Goal: Task Accomplishment & Management: Complete application form

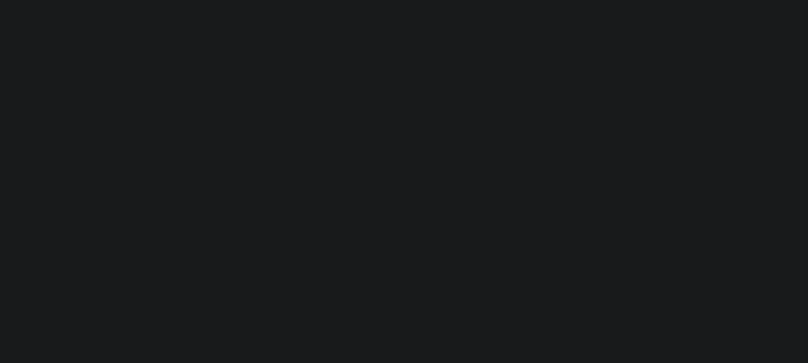
type input "EP-T000001"
type input "ep E ep"
select select
type input "[STREET_ADDRESS]"
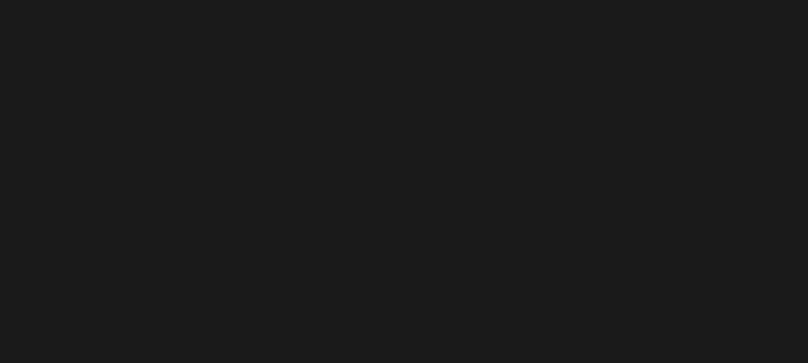
type input "[GEOGRAPHIC_DATA] NC 27405-7605"
type input "[DATE]"
select select "10"
select select "NonEscrow"
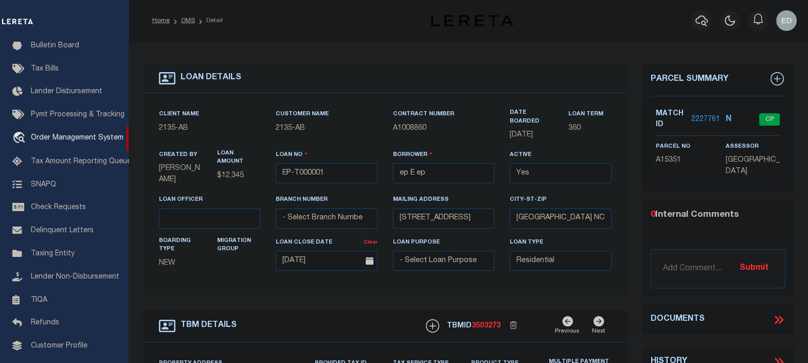
type input "[STREET_ADDRESS]"
select select
type input "BILLINGS MT 59101-1731"
type input "MT"
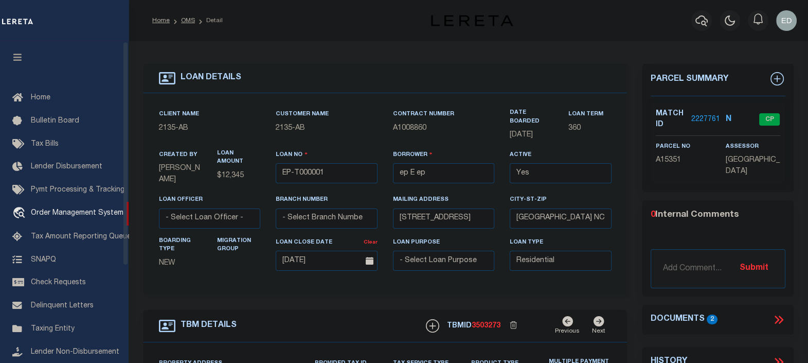
click at [18, 62] on icon "button" at bounding box center [18, 56] width 12 height 9
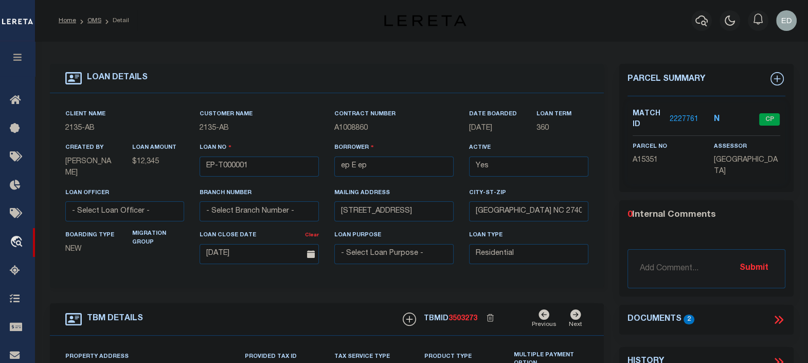
click at [777, 316] on icon at bounding box center [777, 319] width 5 height 8
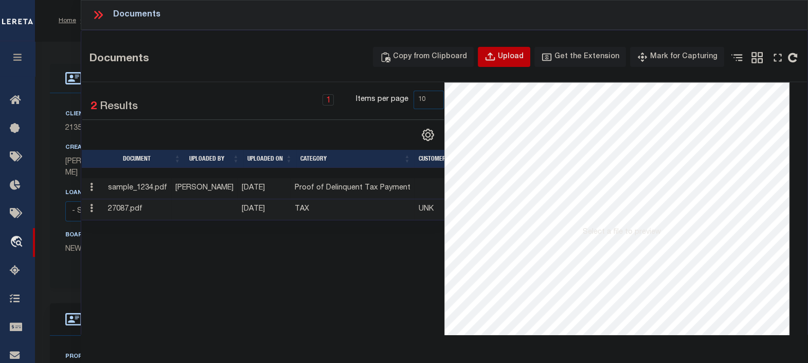
click at [514, 57] on div "Upload" at bounding box center [511, 56] width 26 height 11
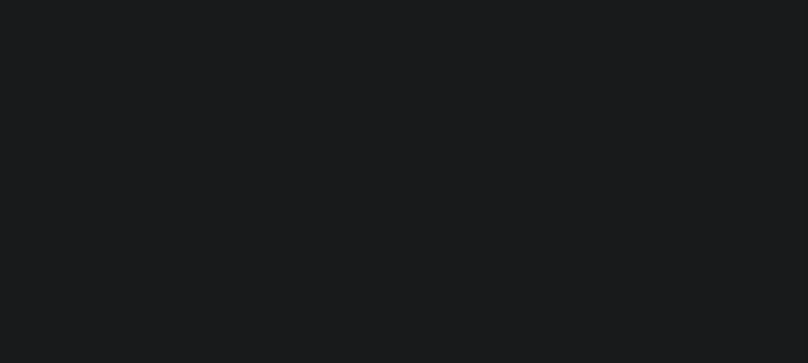
scroll to position [75, 0]
type input "EP-T000001"
type input "ep E ep"
select select
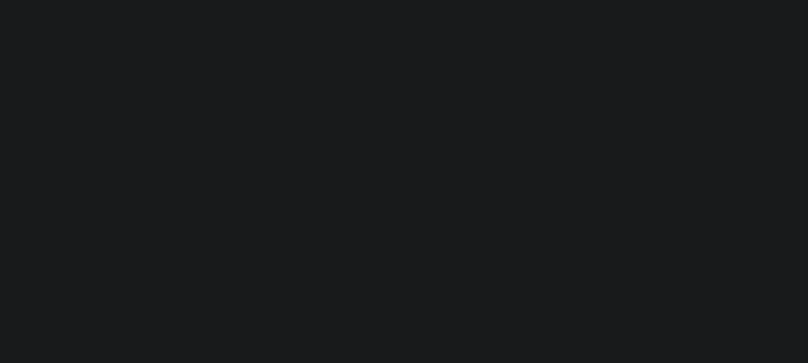
type input "[STREET_ADDRESS]"
type input "[GEOGRAPHIC_DATA] NC 27405-7605"
type input "[DATE]"
select select "10"
select select "NonEscrow"
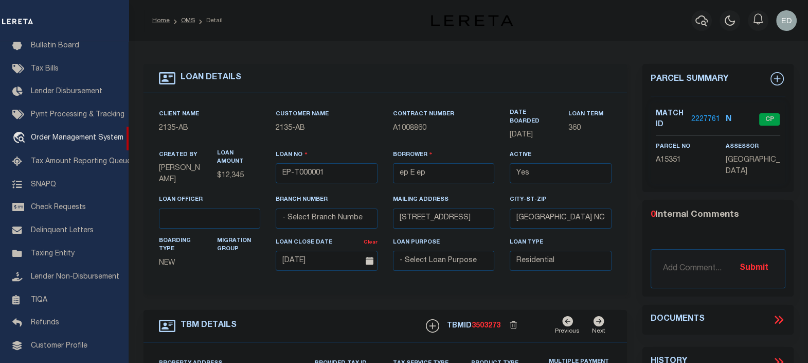
type input "[STREET_ADDRESS]"
select select
type input "BILLINGS MT 59101-1731"
type input "MT"
click at [778, 320] on icon at bounding box center [778, 319] width 13 height 13
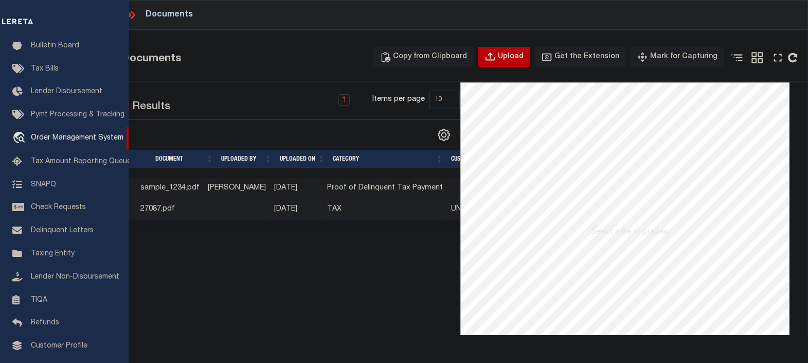
click at [515, 52] on div "Upload" at bounding box center [511, 56] width 26 height 11
click at [512, 56] on div "Upload" at bounding box center [511, 56] width 26 height 11
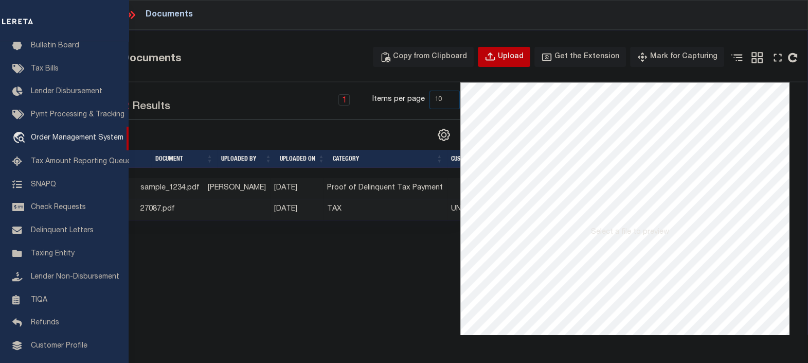
click at [512, 56] on div "Upload" at bounding box center [511, 56] width 26 height 11
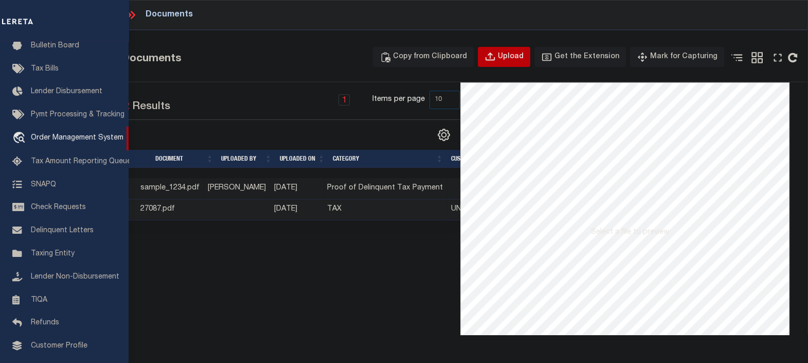
click at [512, 56] on div "Upload" at bounding box center [511, 56] width 26 height 11
click at [512, 57] on div "Upload" at bounding box center [511, 56] width 26 height 11
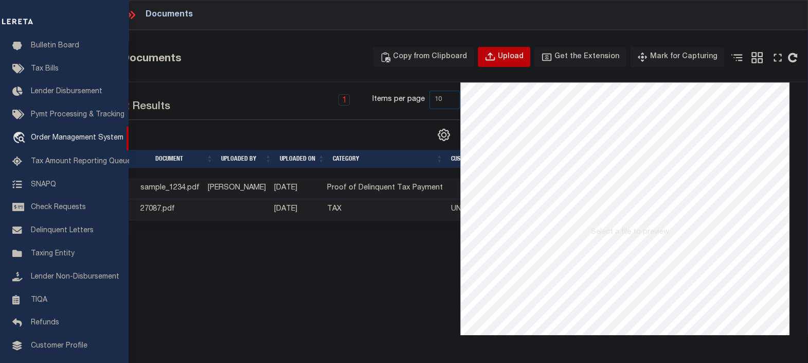
click at [512, 57] on div "Upload" at bounding box center [511, 56] width 26 height 11
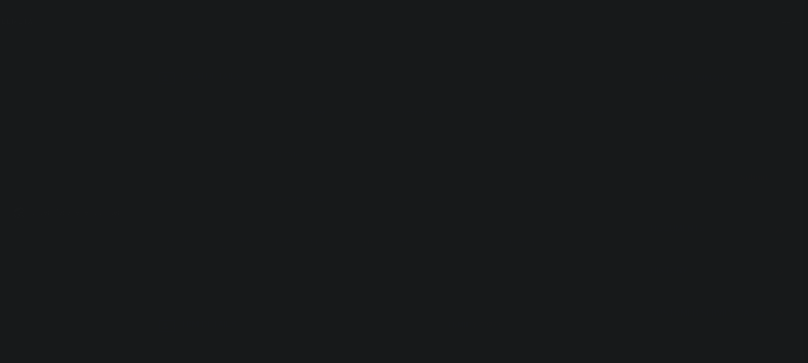
select select "10"
select select "NonEscrow"
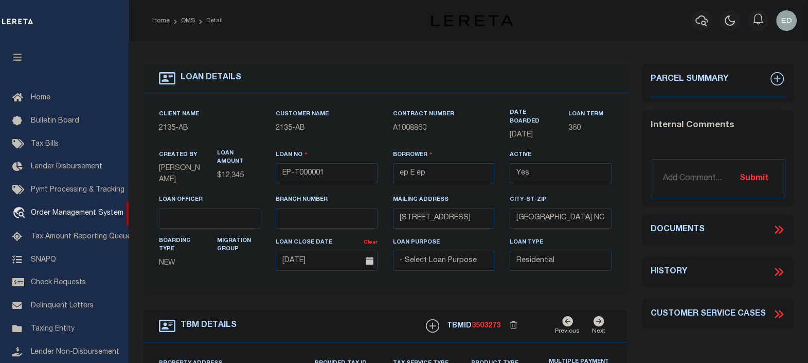
scroll to position [75, 0]
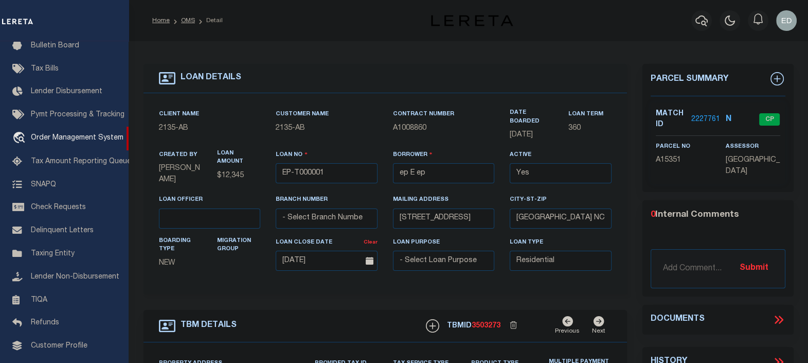
type input "[STREET_ADDRESS]"
select select
type input "BILLINGS MT 59101-1731"
type input "MT"
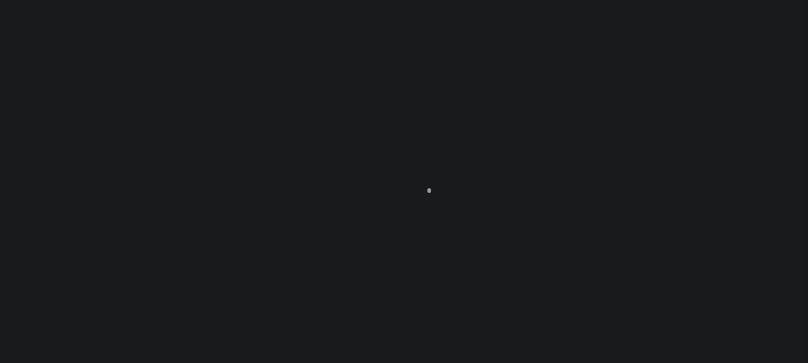
scroll to position [75, 0]
type input "EP-T000001"
type input "ep E ep"
select select
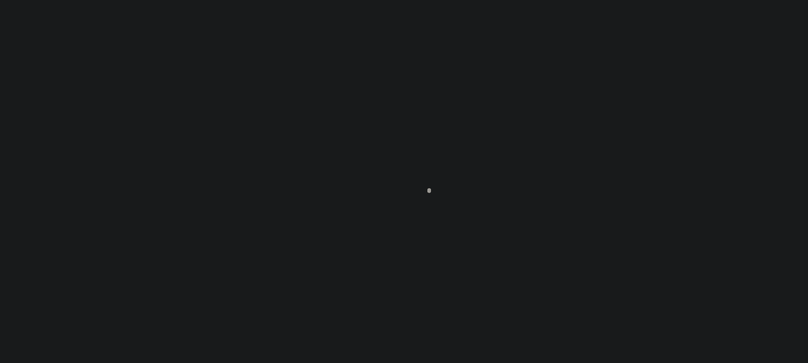
type input "[STREET_ADDRESS]"
type input "[GEOGRAPHIC_DATA] NC 27405-7605"
type input "[DATE]"
select select "10"
select select "NonEscrow"
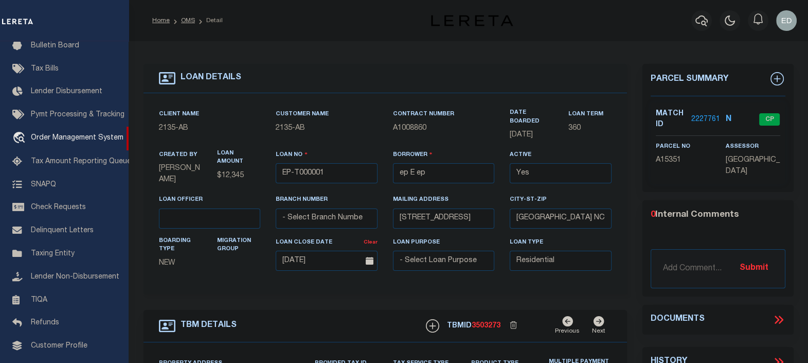
type input "[STREET_ADDRESS]"
select select
type input "BILLINGS MT 59101-1731"
type input "MT"
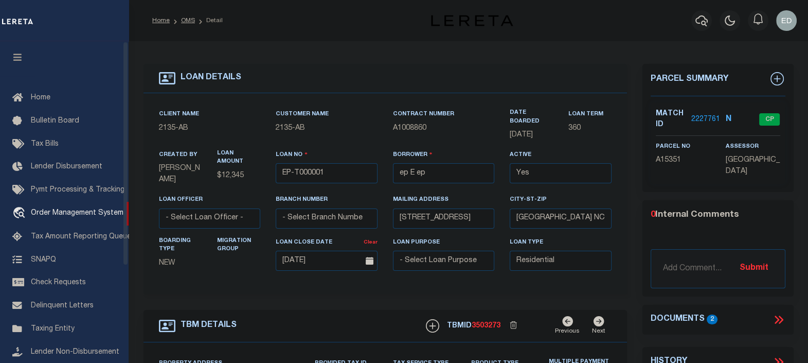
click at [26, 55] on button "button" at bounding box center [17, 58] width 35 height 35
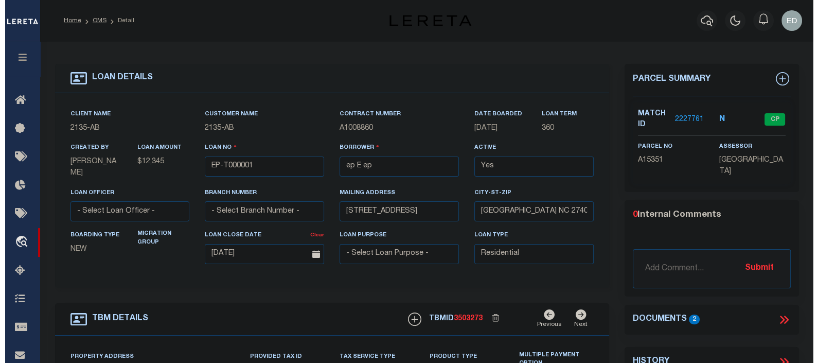
scroll to position [64, 0]
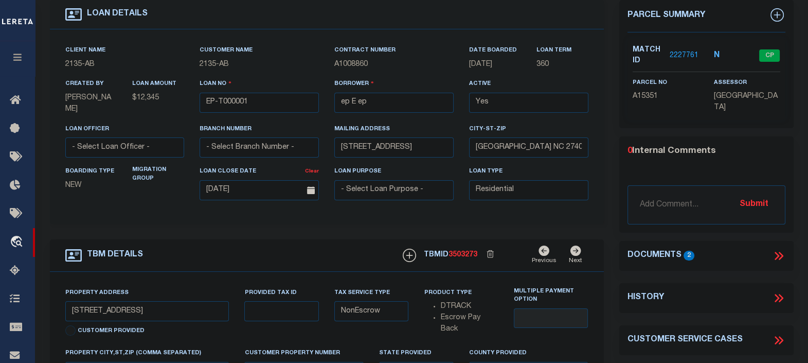
click at [778, 254] on icon at bounding box center [777, 255] width 5 height 8
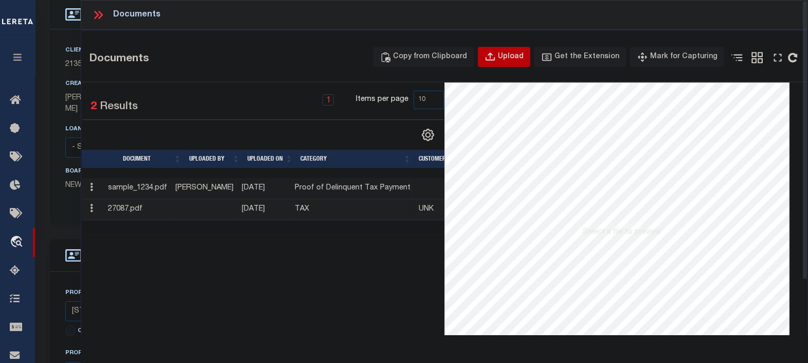
click at [511, 60] on div "Upload" at bounding box center [511, 56] width 26 height 11
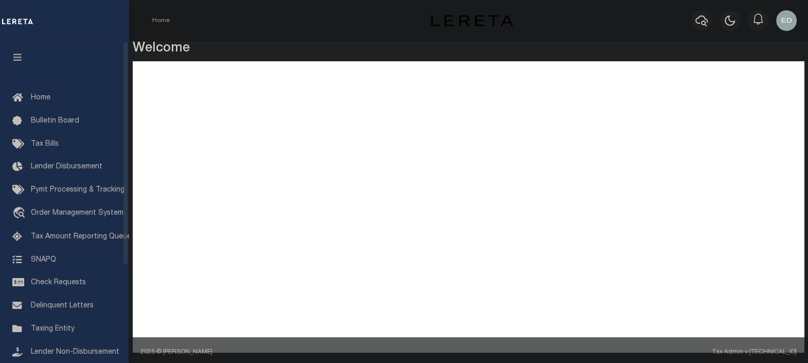
click at [19, 60] on icon "button" at bounding box center [18, 56] width 12 height 9
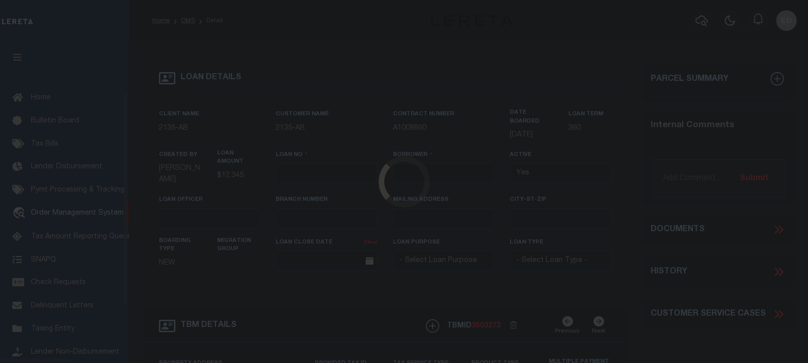
scroll to position [75, 0]
type input "EP-T000001"
type input "ep E ep"
select select
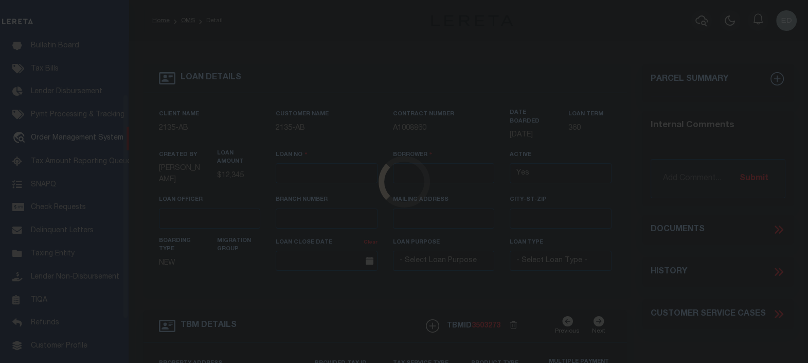
type input "[STREET_ADDRESS]"
type input "[GEOGRAPHIC_DATA] NC 27405-7605"
type input "[DATE]"
select select "10"
select select "NonEscrow"
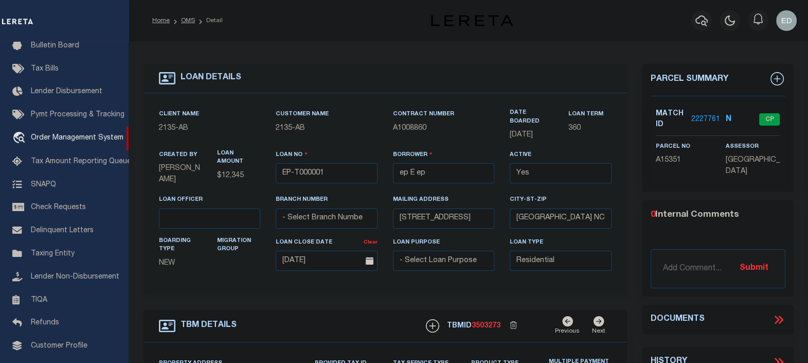
type input "[STREET_ADDRESS]"
select select
type input "BILLINGS MT 59101-1731"
type input "MT"
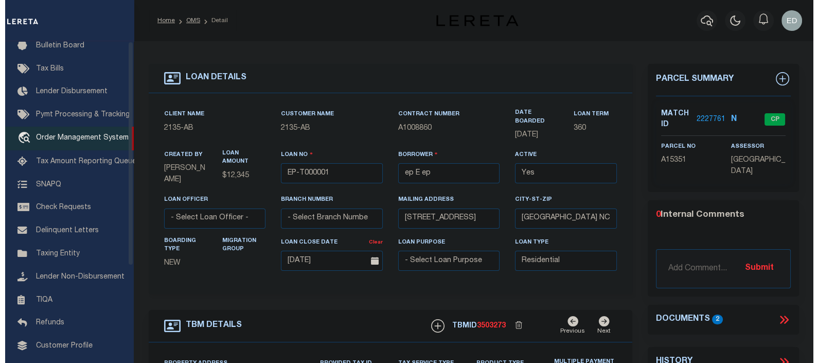
scroll to position [0, 0]
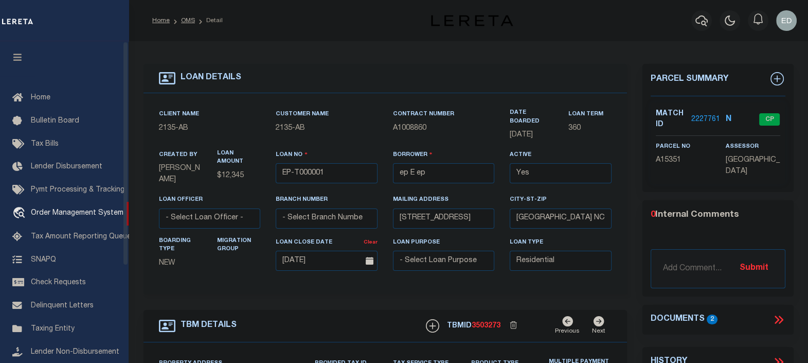
click at [20, 57] on icon "button" at bounding box center [18, 56] width 12 height 9
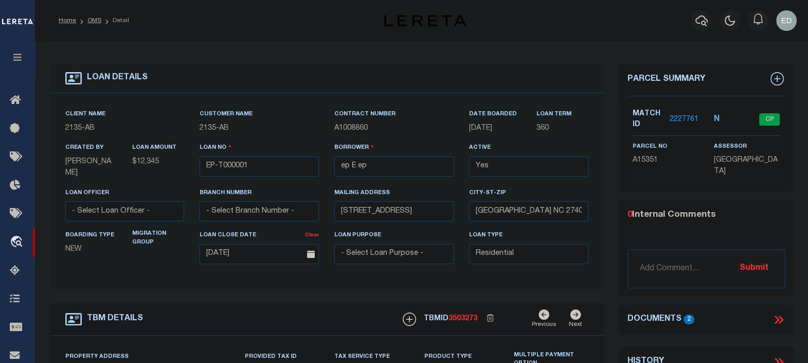
click at [778, 320] on icon at bounding box center [778, 319] width 13 height 13
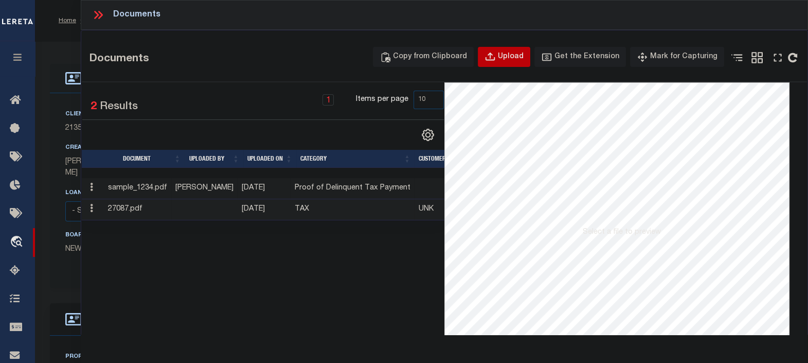
click at [495, 58] on icon "button" at bounding box center [490, 56] width 9 height 8
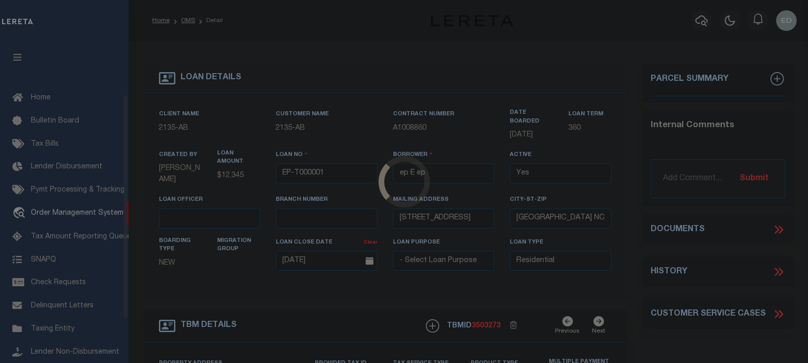
select select "10"
select select "NonEscrow"
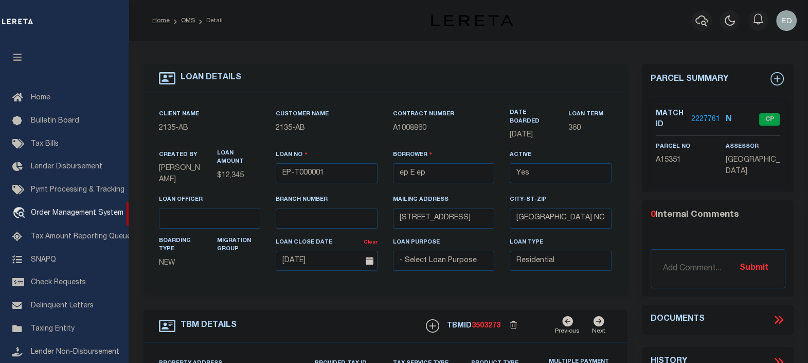
scroll to position [75, 0]
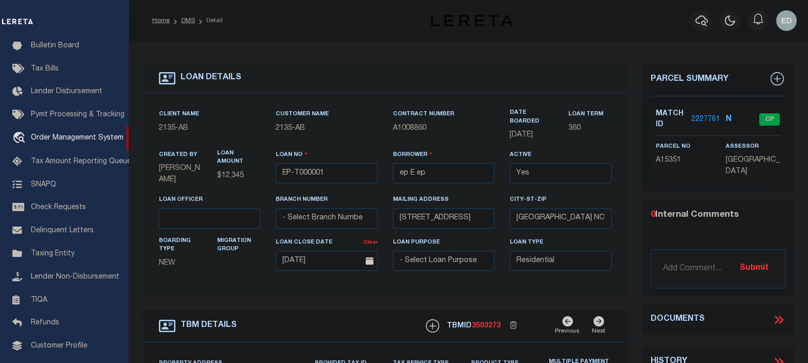
type input "[STREET_ADDRESS]"
select select
type input "BILLINGS MT 59101-1731"
type input "MT"
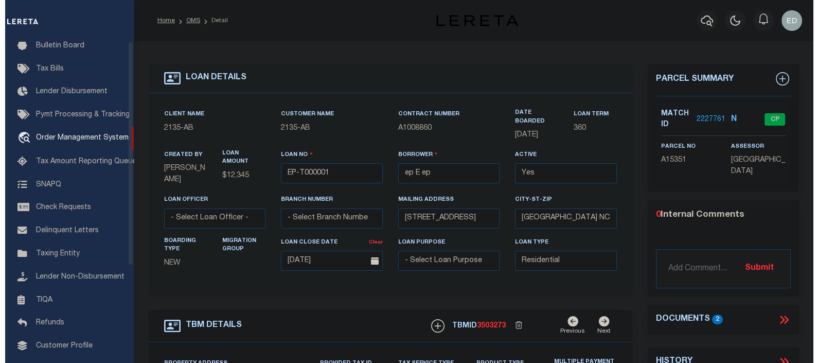
scroll to position [0, 0]
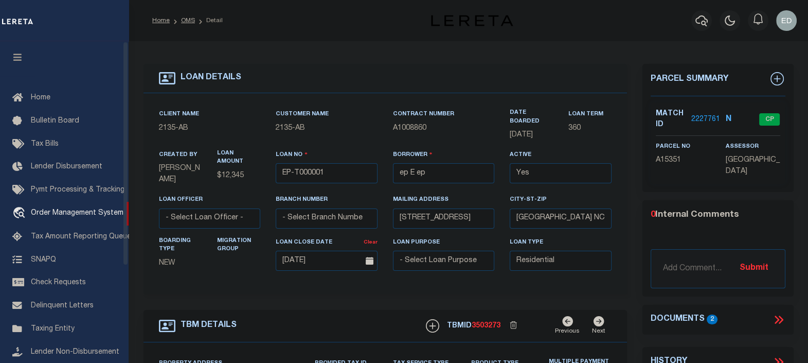
click at [6, 55] on button "button" at bounding box center [17, 58] width 35 height 35
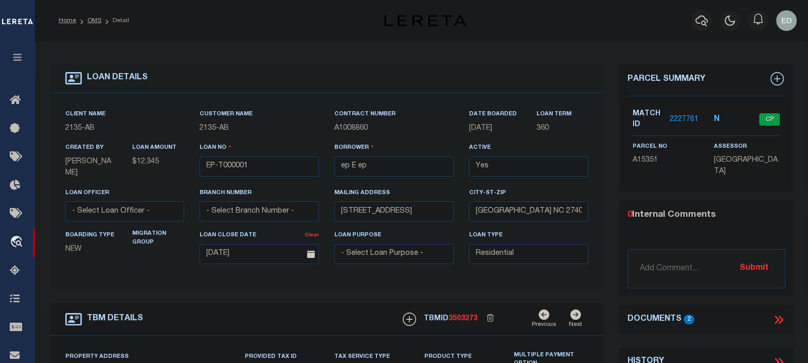
click at [18, 62] on icon "button" at bounding box center [18, 56] width 12 height 9
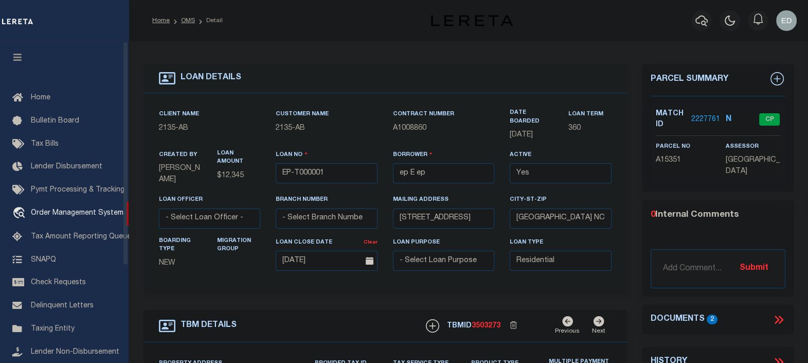
drag, startPoint x: 15, startPoint y: 62, endPoint x: 311, endPoint y: 82, distance: 296.4
click at [15, 62] on icon "button" at bounding box center [18, 56] width 12 height 9
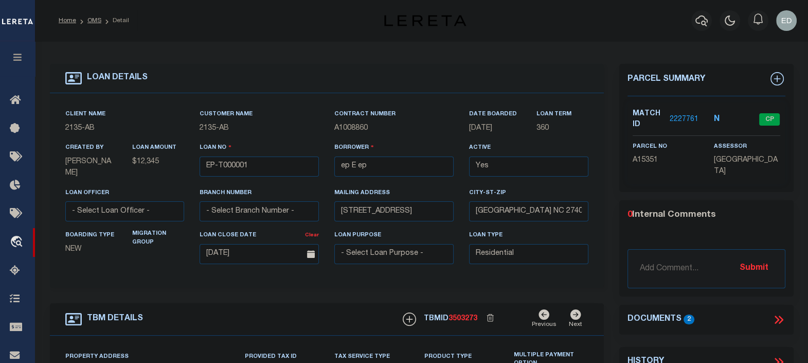
click at [779, 315] on icon at bounding box center [780, 319] width 5 height 8
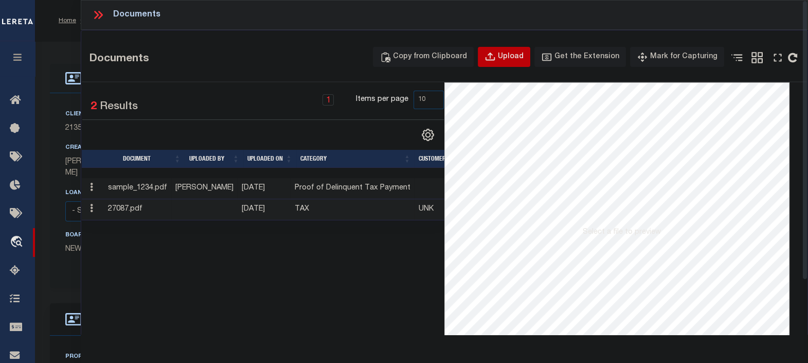
click at [513, 56] on div "Upload" at bounding box center [511, 56] width 26 height 11
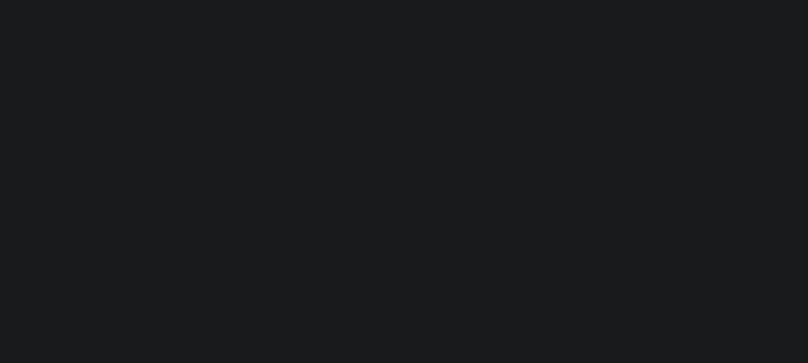
type input "EP-T000001"
type input "ep E ep"
select select
type input "[STREET_ADDRESS]"
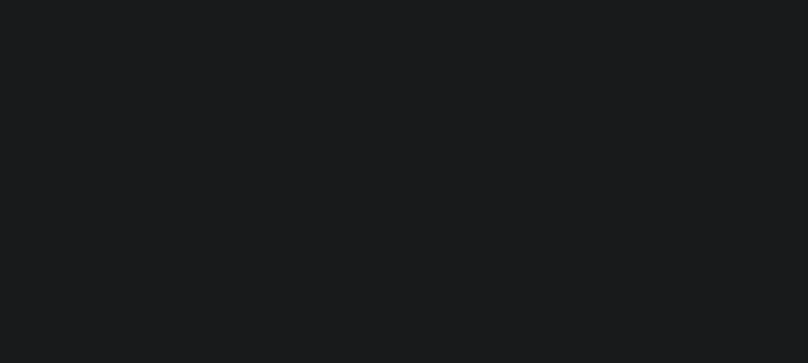
type input "[GEOGRAPHIC_DATA] NC 27405-7605"
type input "[DATE]"
select select "10"
select select "NonEscrow"
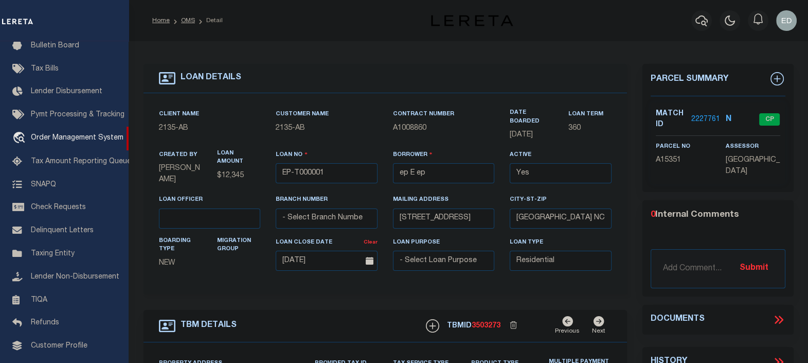
type input "[STREET_ADDRESS]"
select select
type input "BILLINGS MT 59101-1731"
type input "MT"
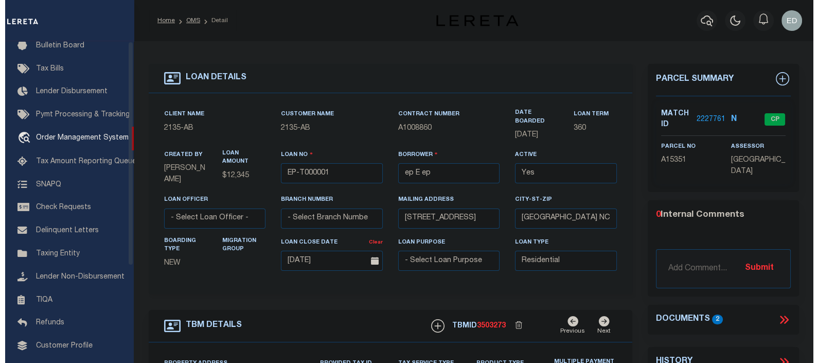
scroll to position [0, 0]
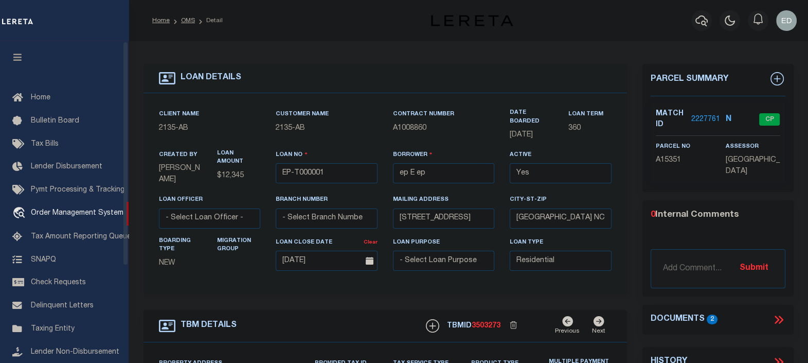
click at [17, 62] on icon "button" at bounding box center [18, 56] width 12 height 9
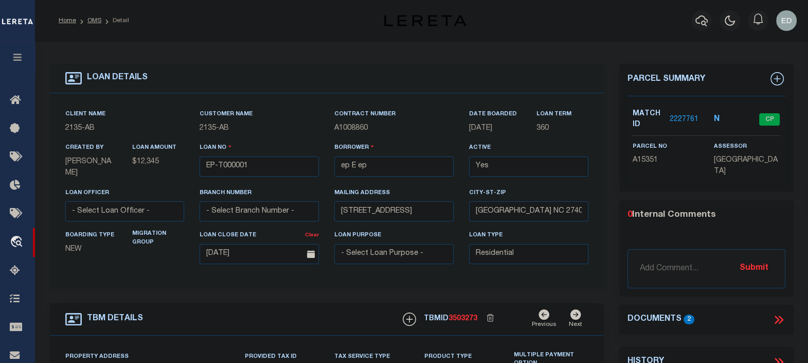
click at [773, 313] on icon at bounding box center [778, 319] width 13 height 13
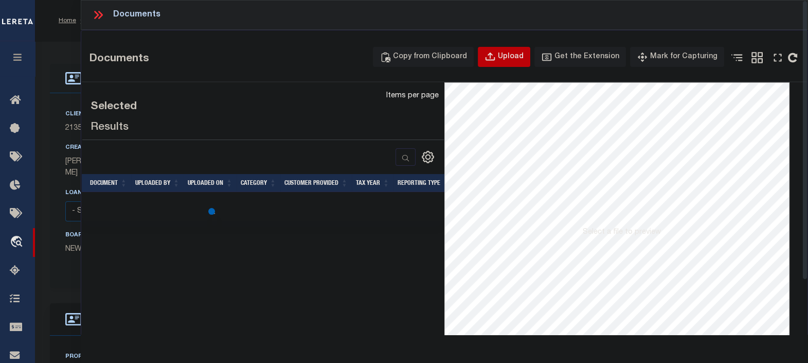
click at [519, 56] on div "Upload" at bounding box center [511, 56] width 26 height 11
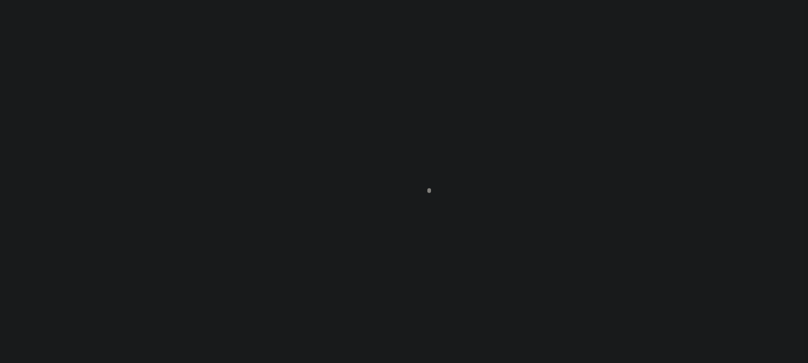
scroll to position [75, 0]
type input "EP-T000001"
type input "ep E ep"
select select
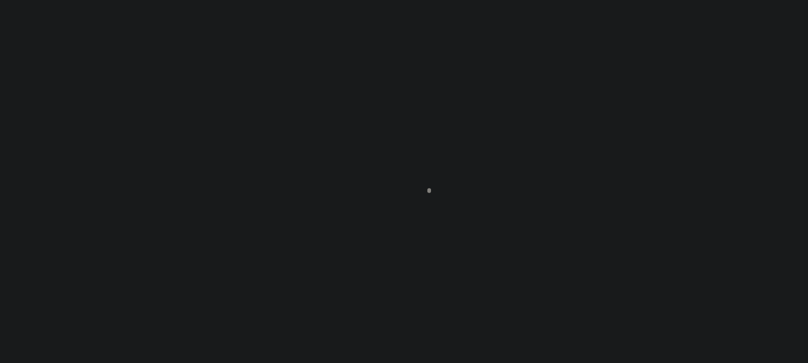
type input "[STREET_ADDRESS]"
type input "[GEOGRAPHIC_DATA] NC 27405-7605"
type input "[DATE]"
select select "10"
select select "NonEscrow"
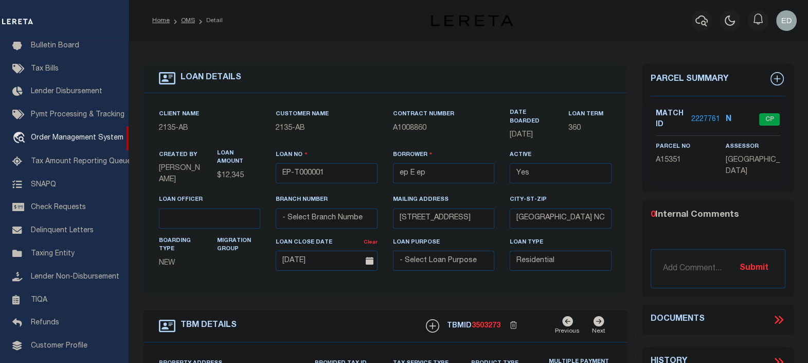
type input "[STREET_ADDRESS]"
select select
type input "BILLINGS MT 59101-1731"
type input "MT"
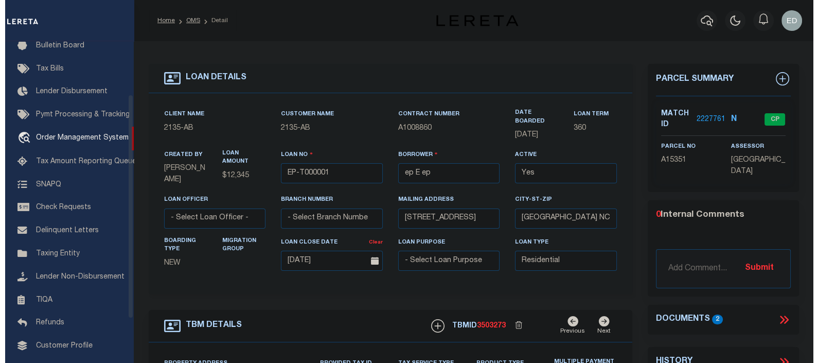
scroll to position [0, 0]
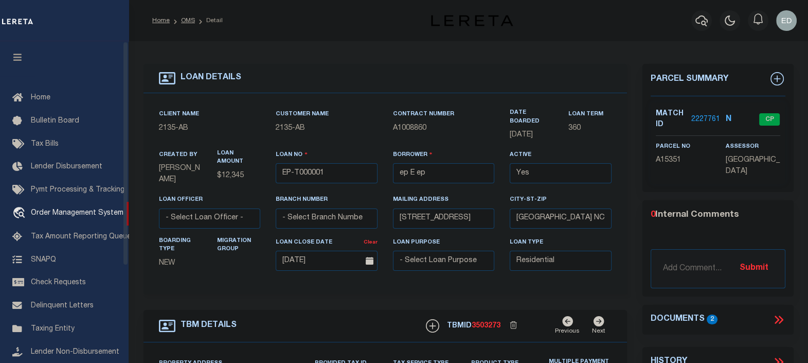
click at [23, 60] on icon "button" at bounding box center [18, 56] width 12 height 9
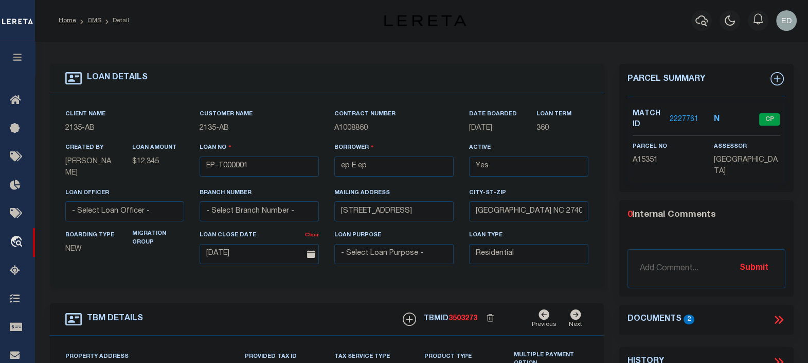
click at [777, 315] on icon at bounding box center [777, 319] width 5 height 8
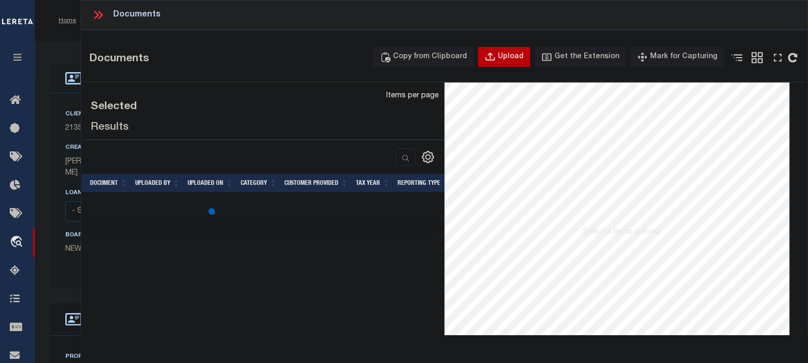
click at [496, 59] on icon "button" at bounding box center [489, 56] width 11 height 11
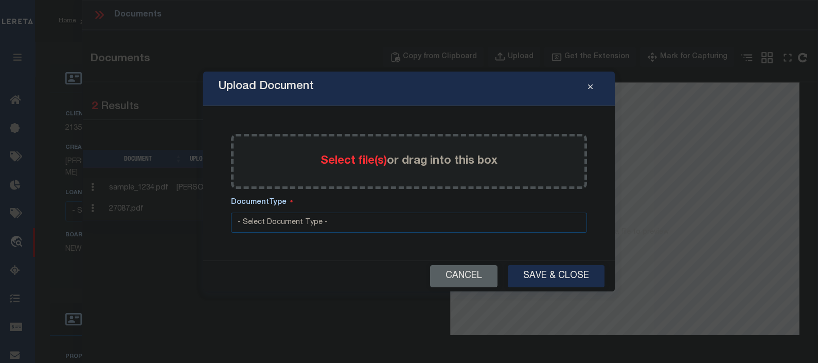
click at [383, 92] on div "Upload Document" at bounding box center [408, 88] width 411 height 34
click at [350, 93] on div "Upload Document" at bounding box center [408, 88] width 411 height 34
click at [349, 93] on div "Upload Document" at bounding box center [408, 88] width 411 height 34
drag, startPoint x: 349, startPoint y: 93, endPoint x: 367, endPoint y: 96, distance: 18.3
click at [399, 93] on div "Upload Document" at bounding box center [408, 88] width 411 height 34
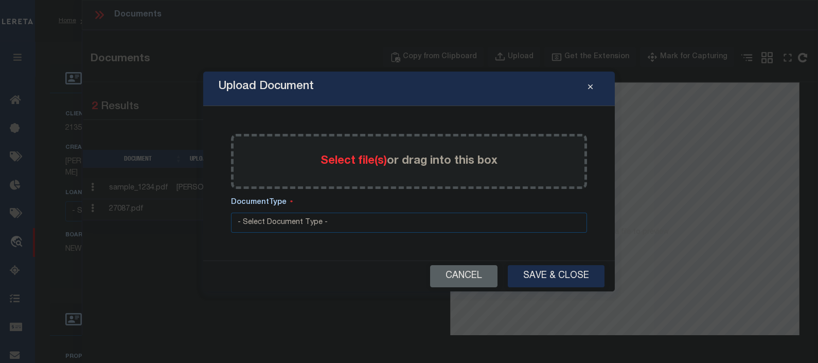
click at [355, 96] on div "Upload Document" at bounding box center [408, 88] width 411 height 34
click at [386, 93] on div "Upload Document" at bounding box center [408, 88] width 411 height 34
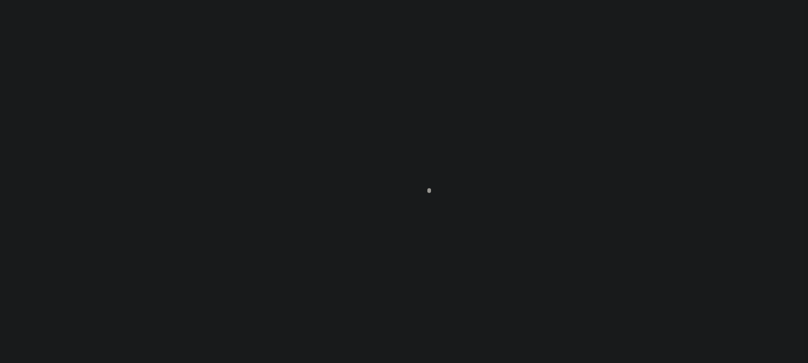
scroll to position [75, 0]
type input "EP-T000001"
type input "ep E ep"
select select
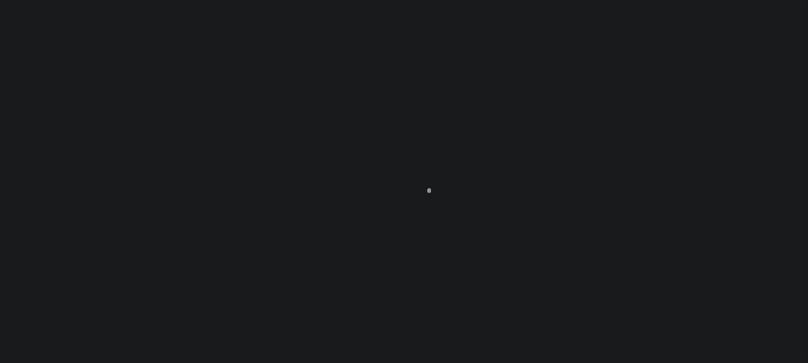
type input "[STREET_ADDRESS]"
type input "[GEOGRAPHIC_DATA] NC 27405-7605"
type input "[DATE]"
select select "10"
select select "NonEscrow"
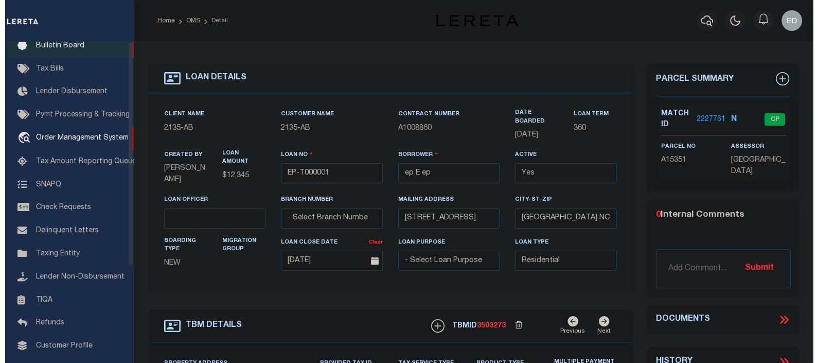
scroll to position [0, 0]
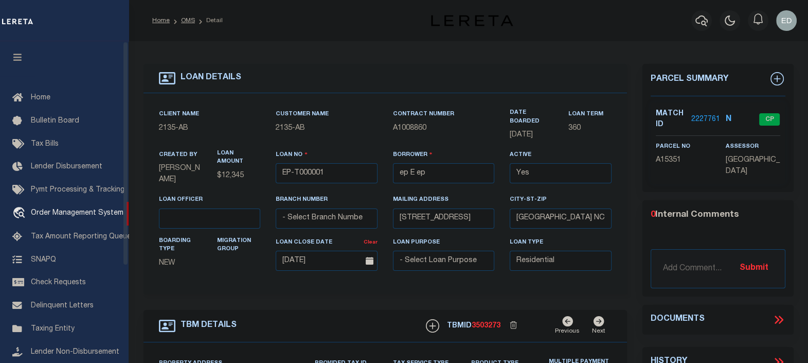
type input "502 YELLOWSTONE AVE"
select select
type input "BILLINGS MT 59101-1731"
type input "MT"
drag, startPoint x: 16, startPoint y: 55, endPoint x: 667, endPoint y: 96, distance: 652.4
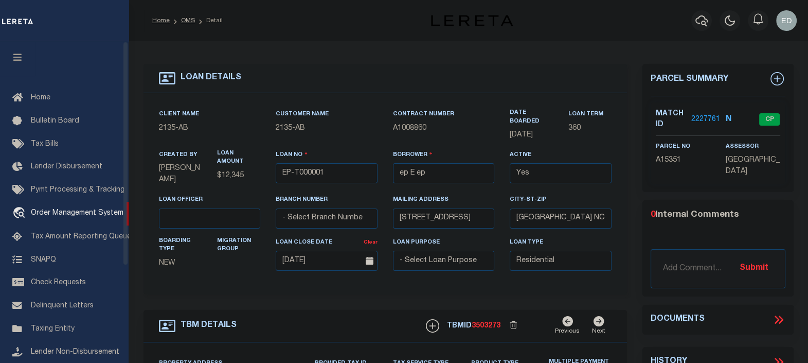
click at [16, 55] on icon "button" at bounding box center [18, 56] width 12 height 9
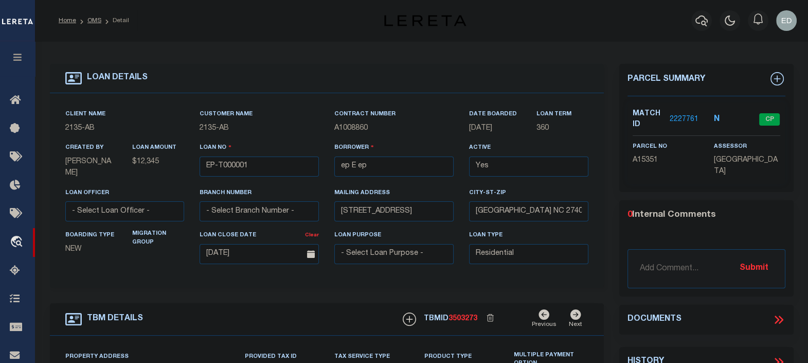
click at [780, 314] on icon at bounding box center [778, 319] width 13 height 13
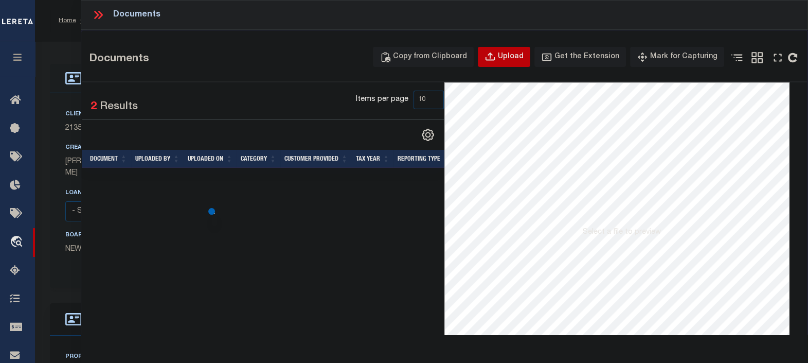
click at [514, 55] on div "Upload" at bounding box center [511, 56] width 26 height 11
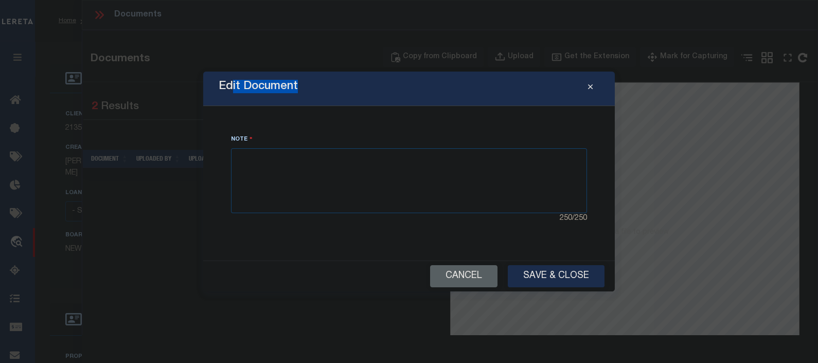
drag, startPoint x: 339, startPoint y: 82, endPoint x: 209, endPoint y: 88, distance: 130.2
click at [209, 88] on div "Edit Document" at bounding box center [408, 88] width 411 height 34
drag, startPoint x: 209, startPoint y: 88, endPoint x: 310, endPoint y: 87, distance: 101.3
click at [303, 88] on div "Edit Document" at bounding box center [408, 88] width 411 height 34
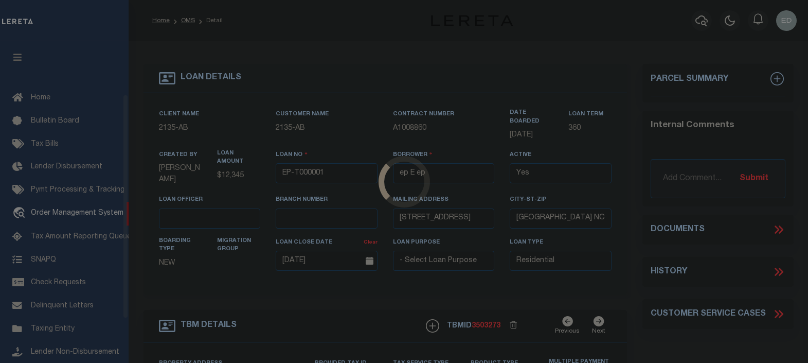
select select "10"
select select "NonEscrow"
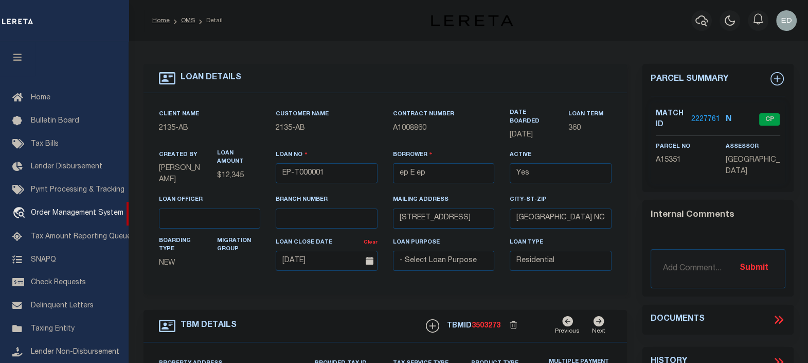
scroll to position [75, 0]
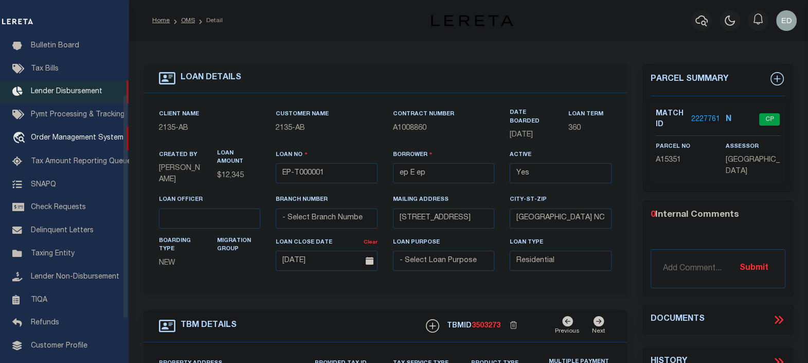
type input "[STREET_ADDRESS]"
select select
type input "BILLINGS MT 59101-1731"
type input "MT"
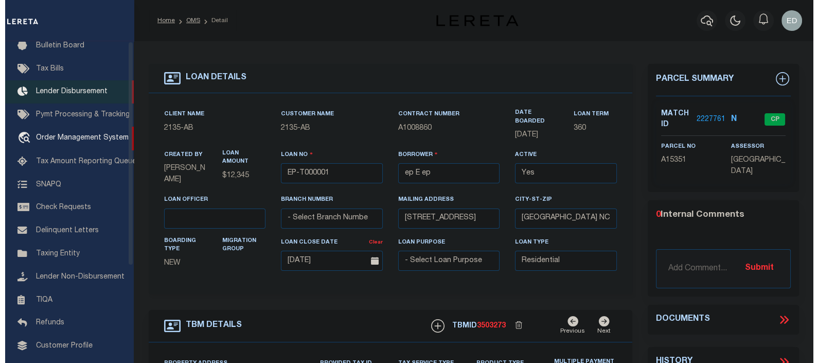
scroll to position [0, 0]
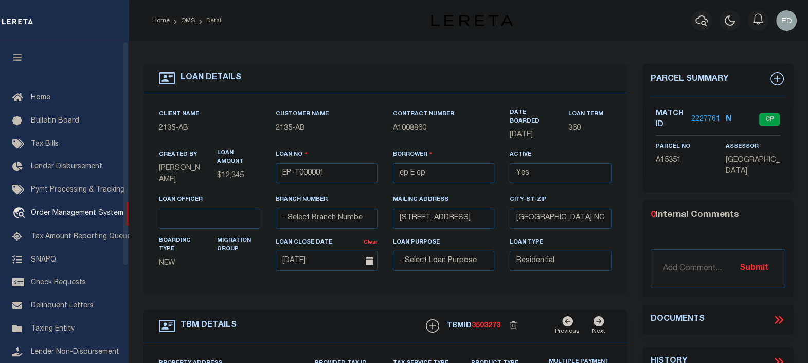
click at [15, 53] on button "button" at bounding box center [17, 58] width 35 height 35
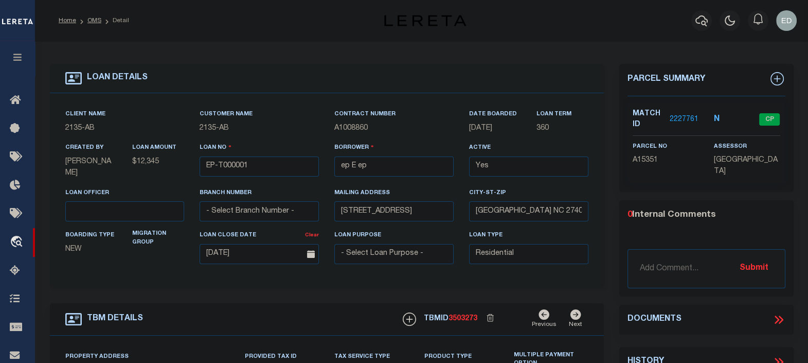
click at [780, 318] on icon at bounding box center [778, 319] width 13 height 13
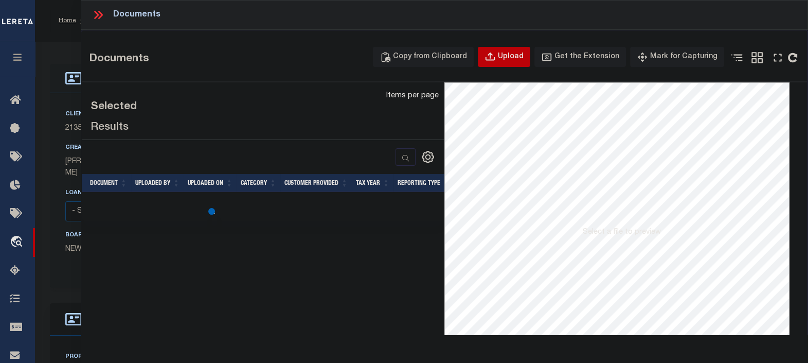
click at [522, 55] on div "Upload" at bounding box center [511, 56] width 26 height 11
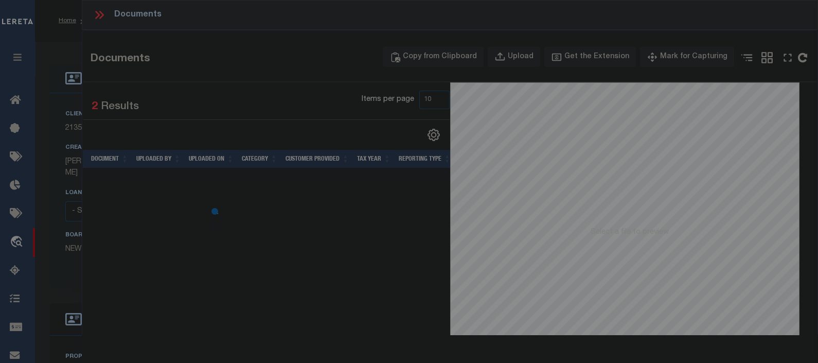
click at [416, 226] on div at bounding box center [409, 181] width 818 height 363
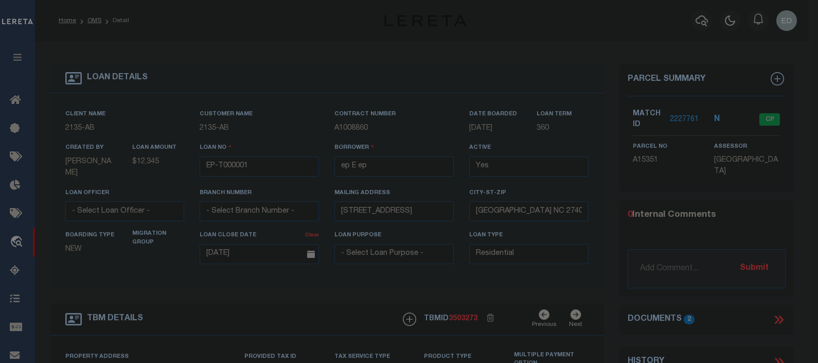
click at [396, 231] on div at bounding box center [409, 181] width 818 height 363
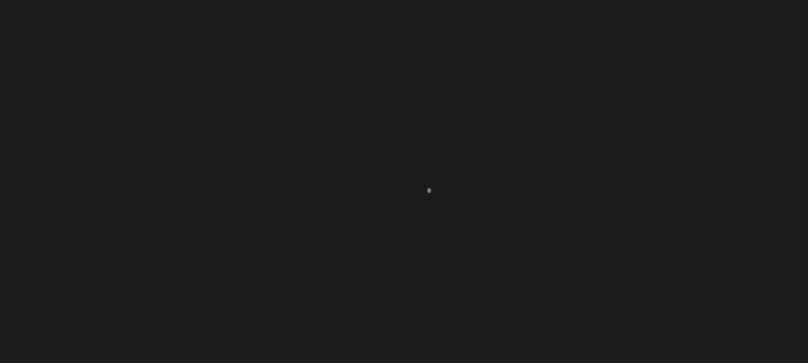
scroll to position [75, 0]
type input "EP-T000001"
type input "ep E ep"
select select
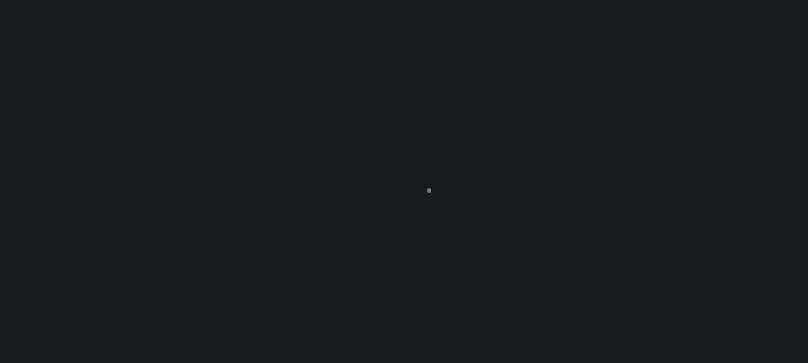
type input "[STREET_ADDRESS]"
type input "[GEOGRAPHIC_DATA] NC 27405-7605"
type input "[DATE]"
select select "10"
select select "NonEscrow"
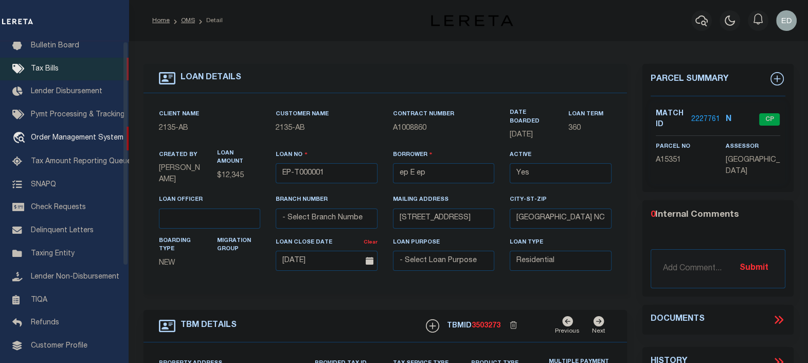
type input "[STREET_ADDRESS]"
select select
type input "BILLINGS MT 59101-1731"
type input "MT"
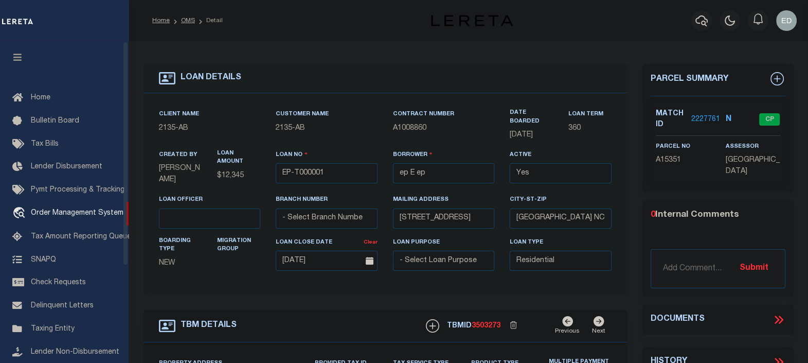
click at [17, 62] on icon "button" at bounding box center [18, 56] width 12 height 9
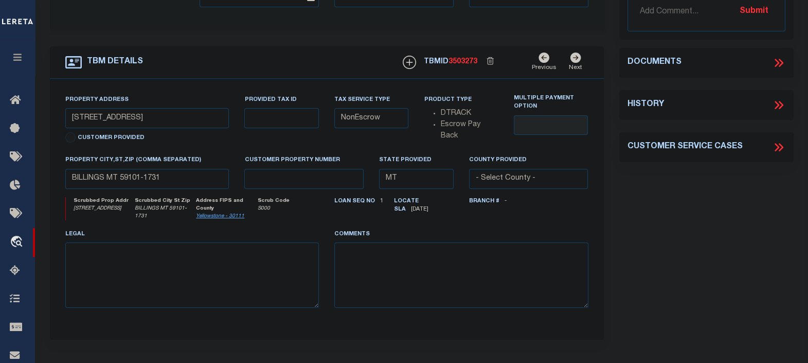
scroll to position [193, 0]
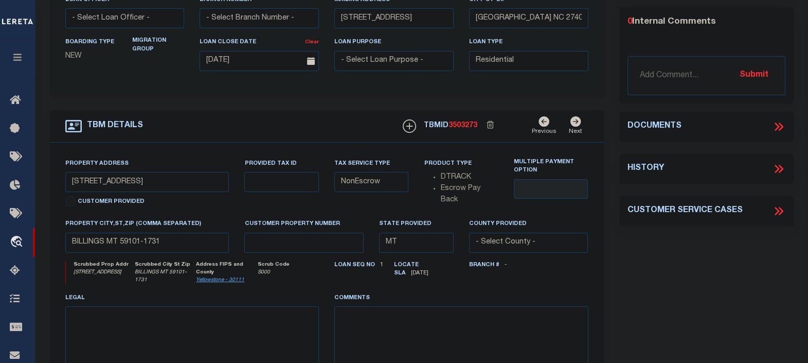
click at [774, 122] on icon at bounding box center [778, 126] width 13 height 13
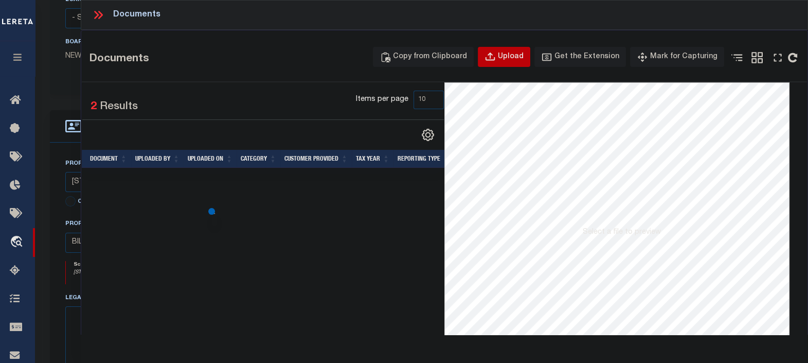
click at [509, 60] on button "Upload" at bounding box center [504, 57] width 52 height 20
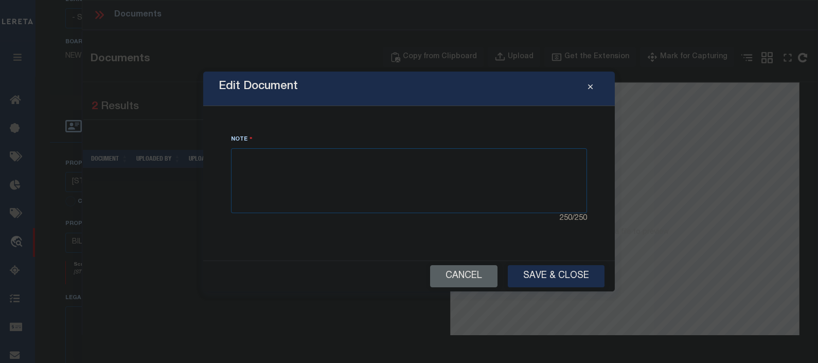
click at [351, 96] on div "Edit Document" at bounding box center [408, 88] width 411 height 34
click at [338, 93] on div "Edit Document" at bounding box center [408, 88] width 411 height 34
drag, startPoint x: 338, startPoint y: 93, endPoint x: 357, endPoint y: 91, distance: 19.1
click at [357, 91] on div "Edit Document" at bounding box center [408, 88] width 411 height 34
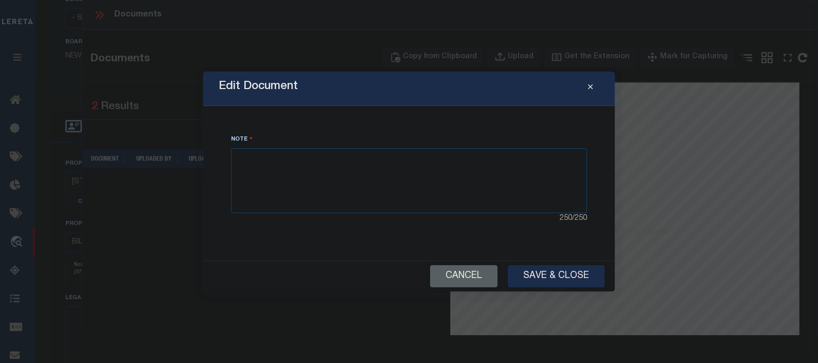
click at [357, 91] on div "Edit Document" at bounding box center [408, 88] width 411 height 34
drag, startPoint x: 357, startPoint y: 91, endPoint x: 328, endPoint y: 90, distance: 29.3
click at [328, 90] on div "Edit Document" at bounding box center [408, 88] width 411 height 34
click at [305, 89] on div "Edit Document" at bounding box center [408, 88] width 411 height 34
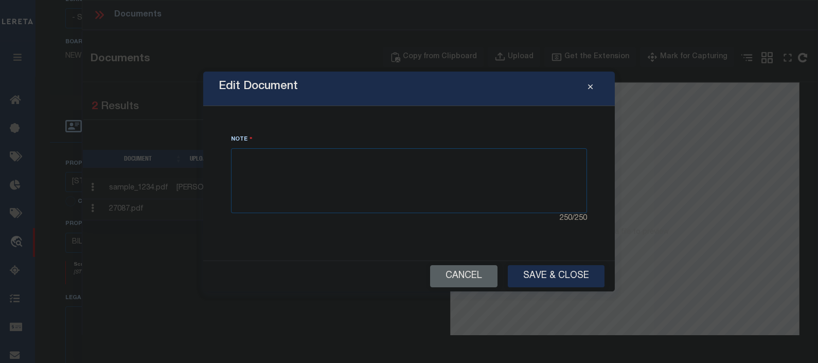
click at [337, 88] on div "Edit Document" at bounding box center [408, 88] width 411 height 34
drag, startPoint x: 342, startPoint y: 88, endPoint x: 368, endPoint y: 89, distance: 25.7
click at [342, 88] on div "Edit Document" at bounding box center [408, 88] width 411 height 34
click at [399, 90] on div "Edit Document" at bounding box center [408, 88] width 411 height 34
click at [424, 90] on div "Edit Document" at bounding box center [408, 88] width 411 height 34
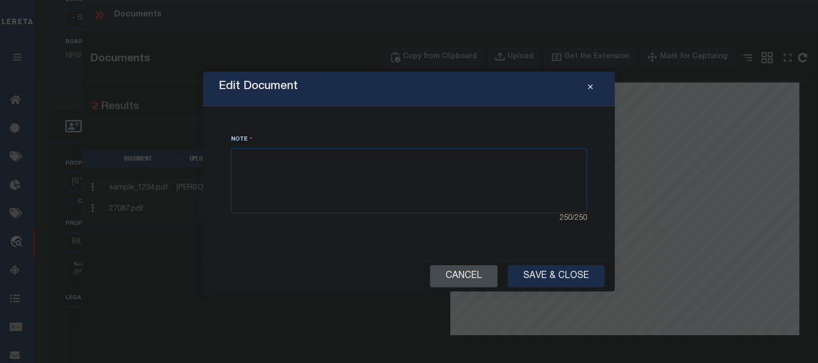
click at [467, 280] on button "Cancel" at bounding box center [463, 276] width 67 height 22
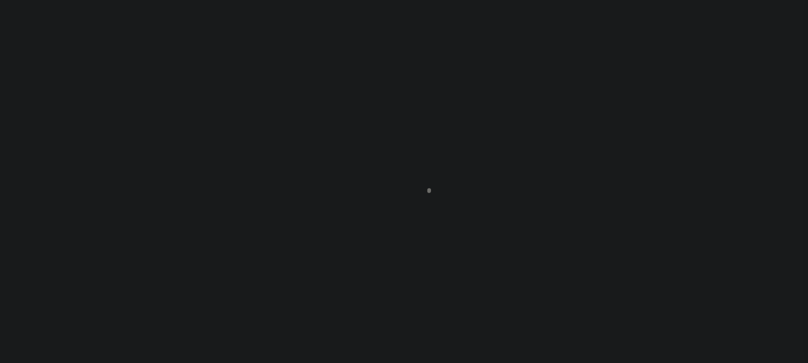
type input "EP-T000001"
type input "ep E ep"
select select
type input "[STREET_ADDRESS]"
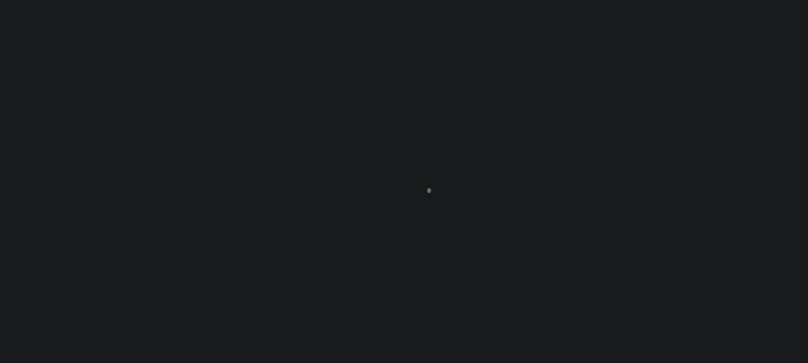
type input "[GEOGRAPHIC_DATA] NC 27405-7605"
type input "[DATE]"
select select "10"
select select "NonEscrow"
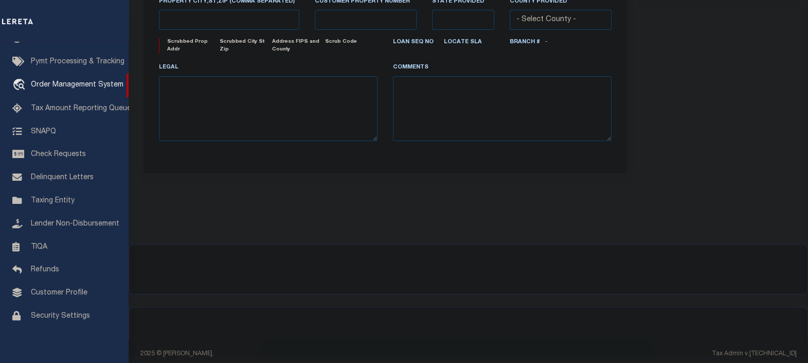
scroll to position [128, 0]
type input "[STREET_ADDRESS]"
select select
type input "BILLINGS MT 59101-1731"
type input "MT"
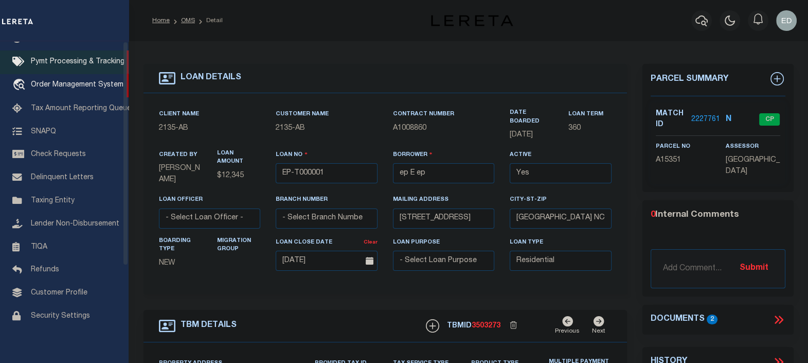
scroll to position [0, 0]
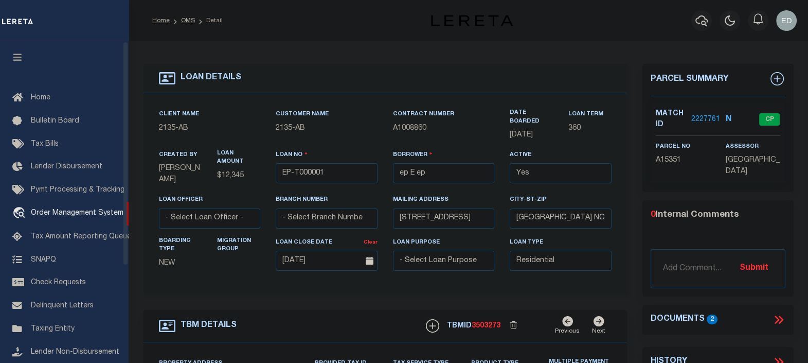
click at [16, 53] on button "button" at bounding box center [17, 58] width 35 height 35
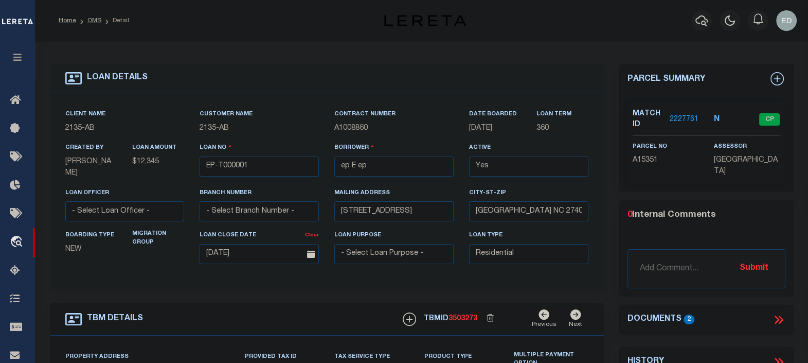
scroll to position [64, 0]
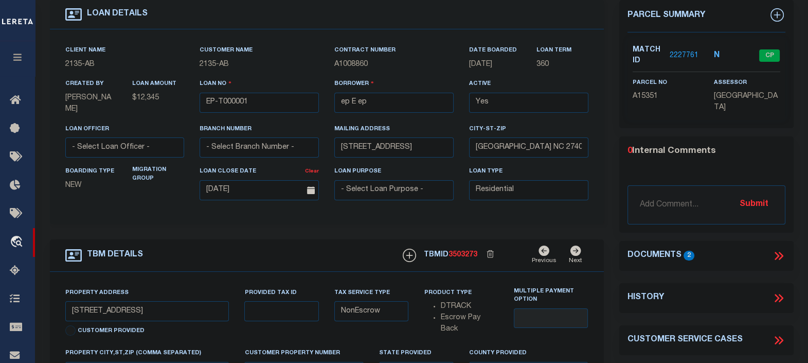
click at [782, 257] on icon at bounding box center [778, 255] width 13 height 13
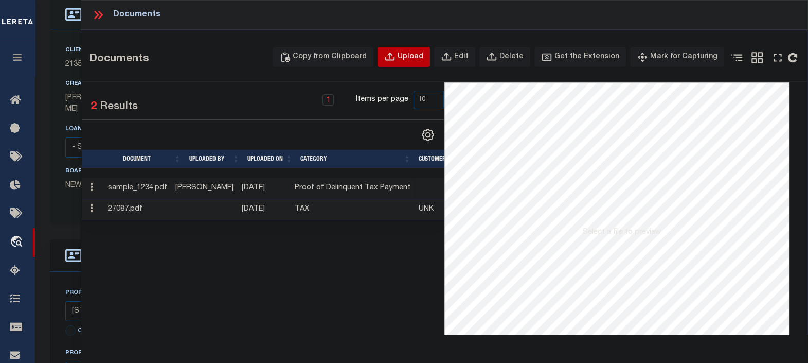
click at [423, 57] on div "Upload" at bounding box center [411, 56] width 26 height 11
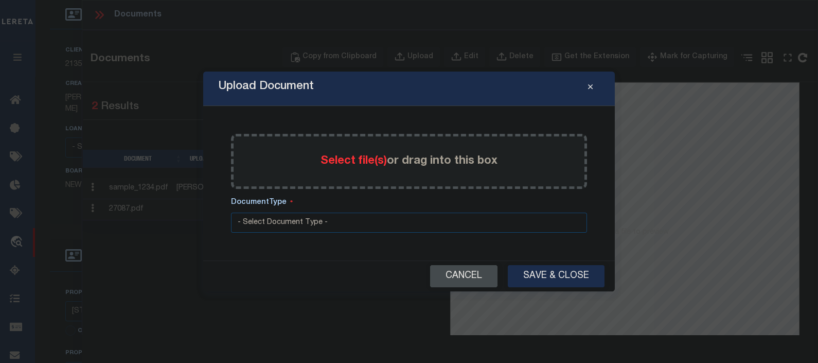
click at [459, 271] on button "Cancel" at bounding box center [463, 276] width 67 height 22
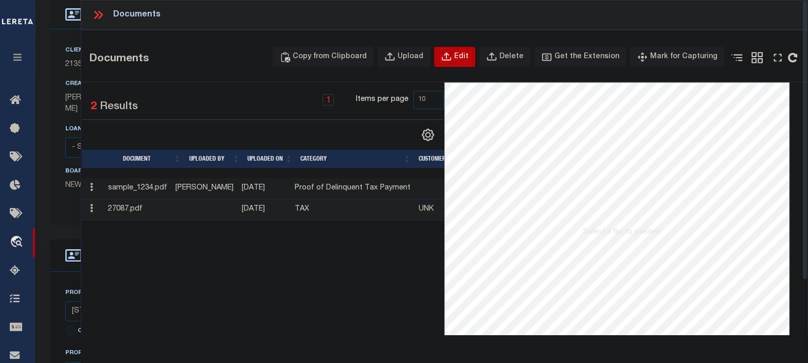
click at [469, 54] on div "Edit" at bounding box center [461, 56] width 14 height 11
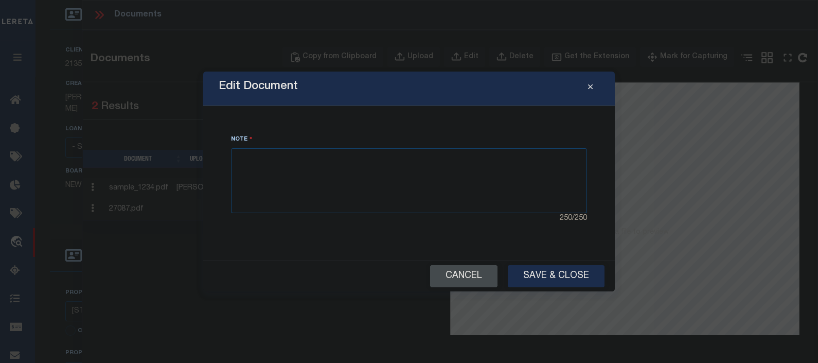
click at [470, 275] on button "Cancel" at bounding box center [463, 276] width 67 height 22
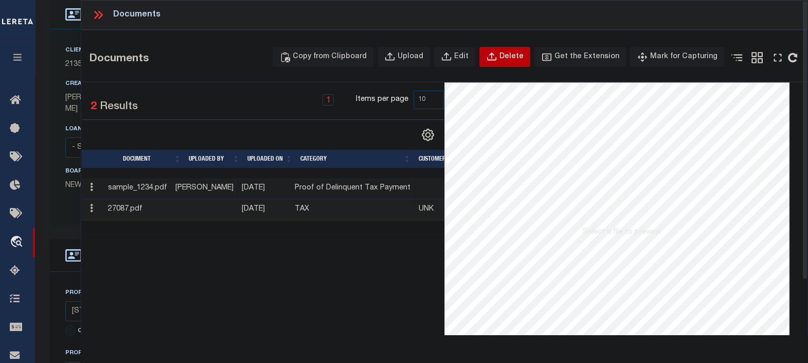
click at [497, 56] on icon "button" at bounding box center [491, 56] width 11 height 11
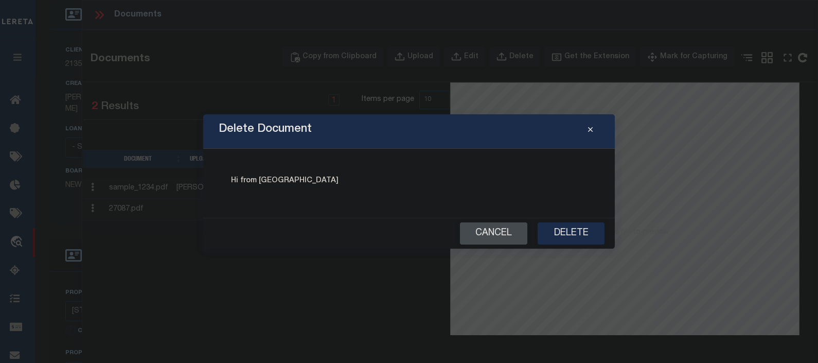
click at [481, 235] on button "Cancel" at bounding box center [493, 233] width 67 height 22
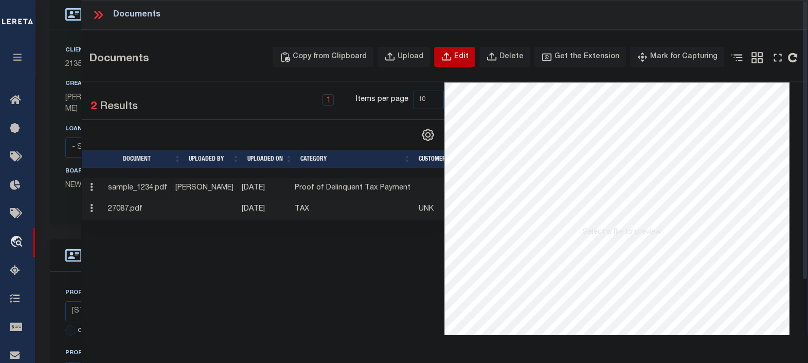
click at [469, 57] on div "Edit" at bounding box center [461, 56] width 14 height 11
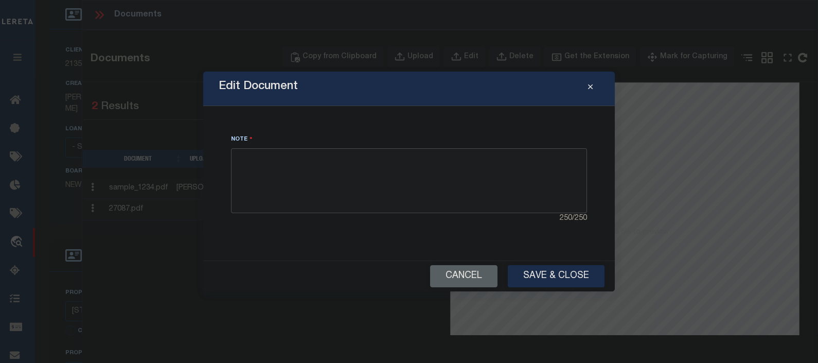
click at [375, 167] on textarea at bounding box center [409, 180] width 356 height 65
type textarea "dsfgsdfgsertgwsretghwrthwertghrtgvbdfs"
click at [468, 269] on button "Cancel" at bounding box center [463, 276] width 67 height 22
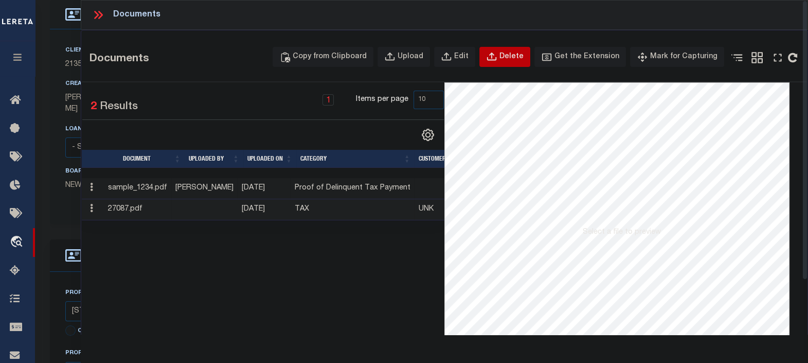
click at [511, 54] on button "Delete" at bounding box center [504, 57] width 51 height 20
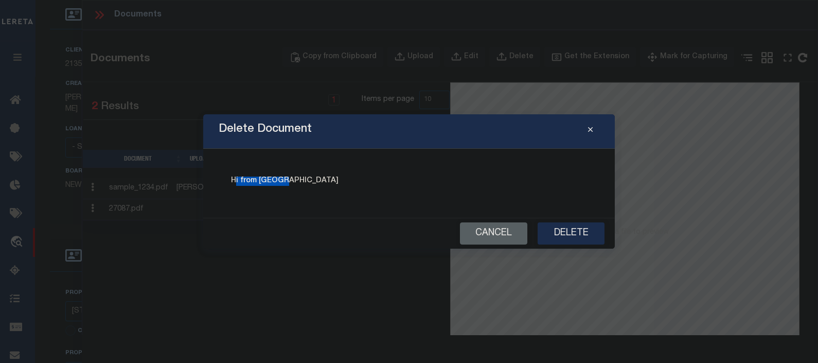
drag, startPoint x: 304, startPoint y: 176, endPoint x: 231, endPoint y: 185, distance: 73.0
click at [231, 185] on div "Hi from Delete" at bounding box center [408, 183] width 387 height 44
drag, startPoint x: 231, startPoint y: 185, endPoint x: 457, endPoint y: 169, distance: 225.8
click at [392, 182] on h6 "Hi from Delete" at bounding box center [409, 180] width 356 height 9
click at [591, 130] on icon "Close" at bounding box center [590, 130] width 5 height 8
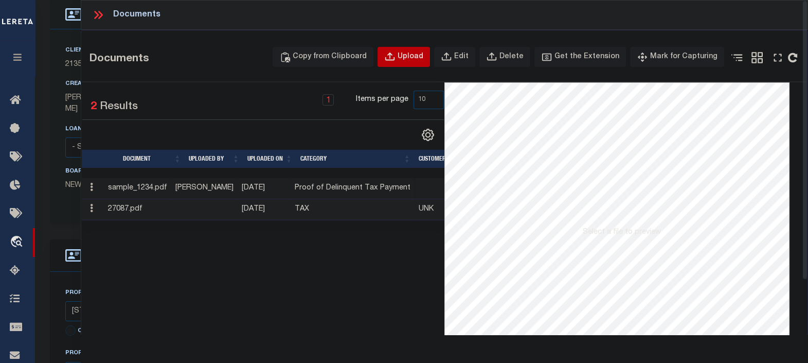
click at [422, 54] on div "Upload" at bounding box center [411, 56] width 26 height 11
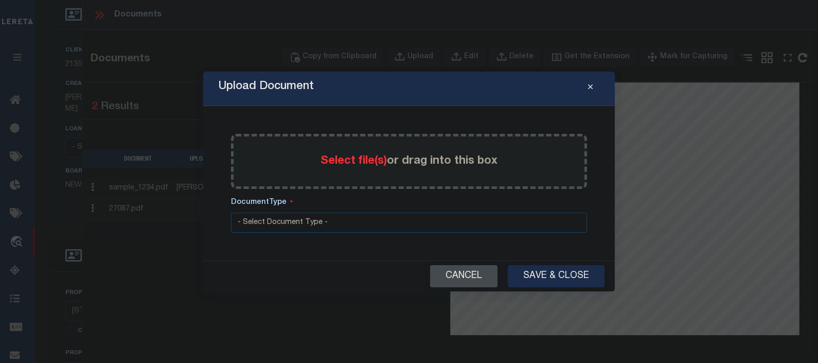
click at [449, 275] on button "Cancel" at bounding box center [463, 276] width 67 height 22
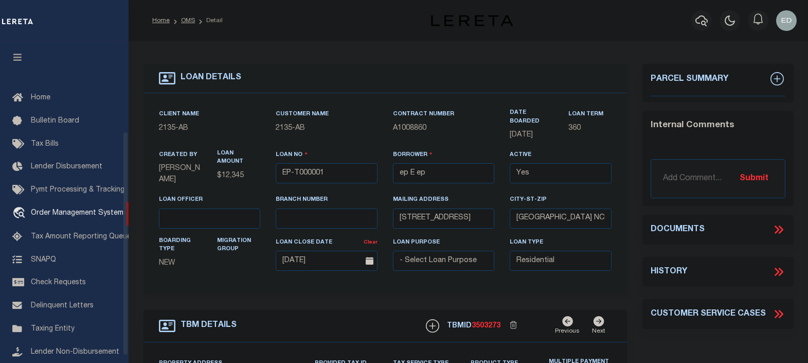
select select "10"
select select "NonEscrow"
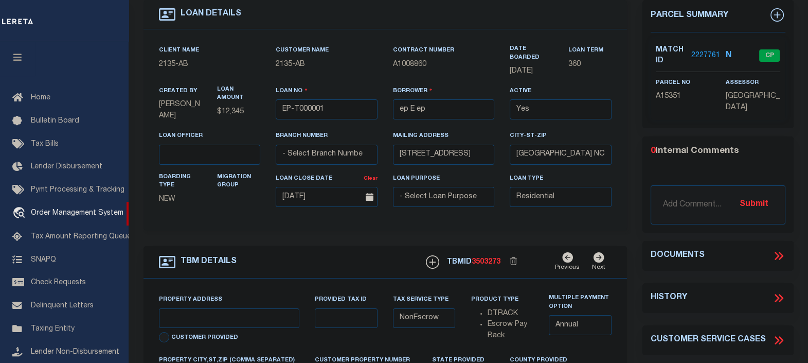
scroll to position [128, 0]
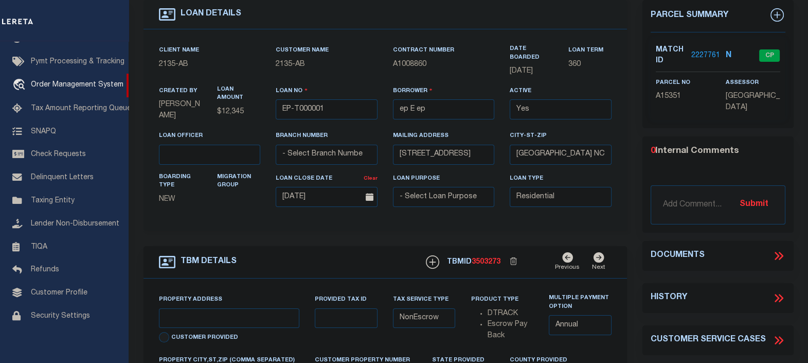
type input "[STREET_ADDRESS]"
select select
type input "BILLINGS MT 59101-1731"
type input "MT"
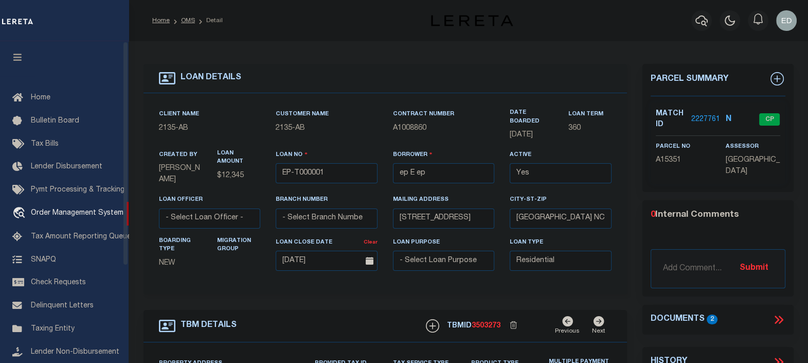
drag, startPoint x: 14, startPoint y: 56, endPoint x: 620, endPoint y: 139, distance: 611.5
click at [14, 56] on icon "button" at bounding box center [18, 56] width 12 height 9
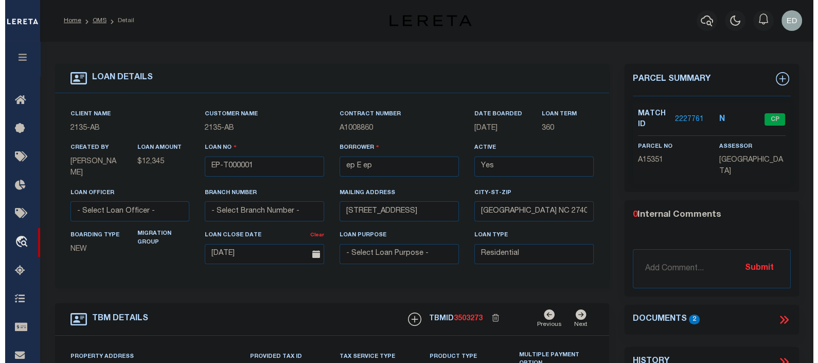
scroll to position [64, 0]
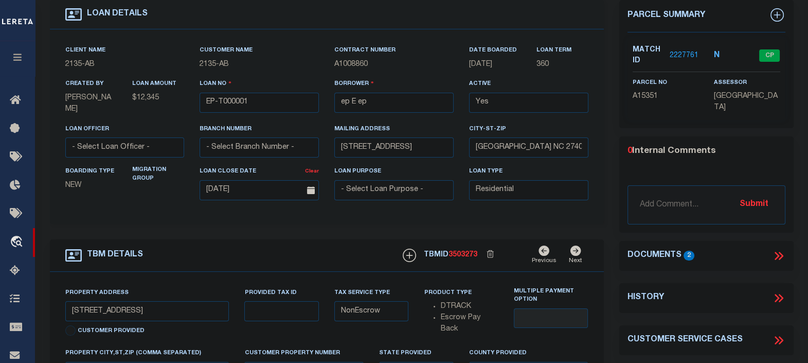
click at [777, 254] on icon at bounding box center [778, 255] width 13 height 13
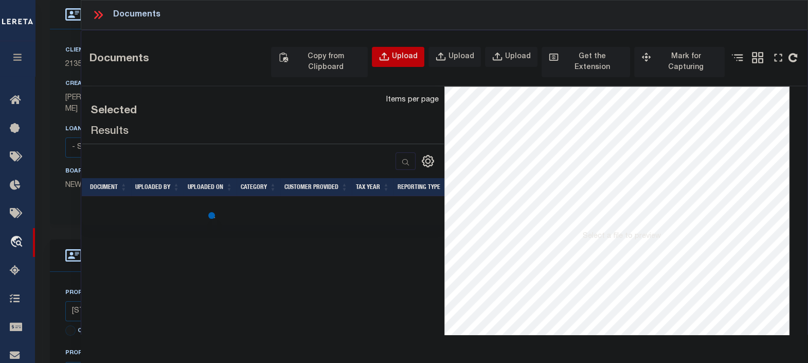
click at [411, 56] on div "Upload" at bounding box center [405, 56] width 26 height 11
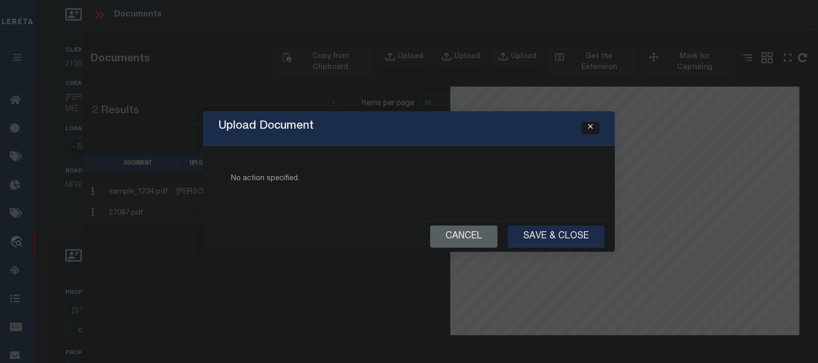
click at [588, 127] on icon "Close" at bounding box center [590, 127] width 5 height 8
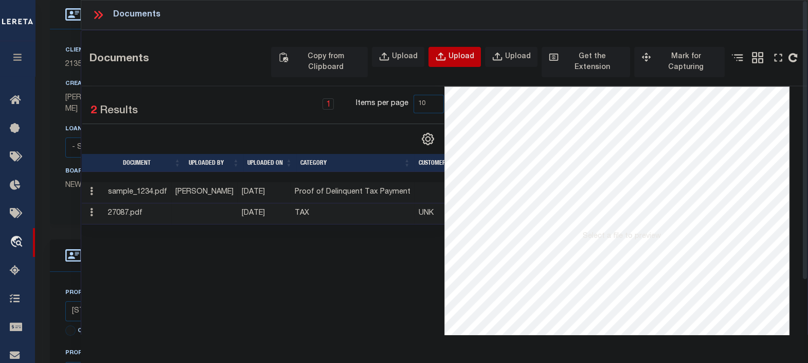
click at [463, 53] on div "Upload" at bounding box center [461, 56] width 26 height 11
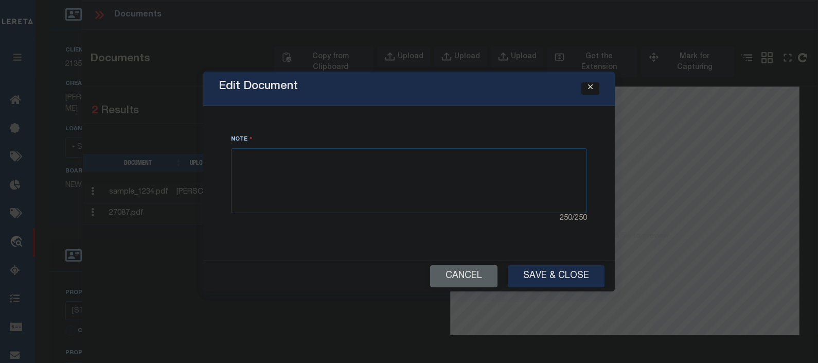
click at [589, 90] on icon "Close" at bounding box center [590, 87] width 5 height 8
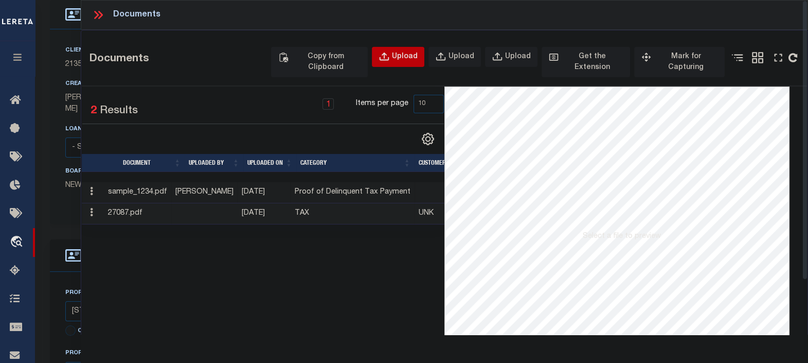
click at [411, 59] on div "Upload" at bounding box center [405, 56] width 26 height 11
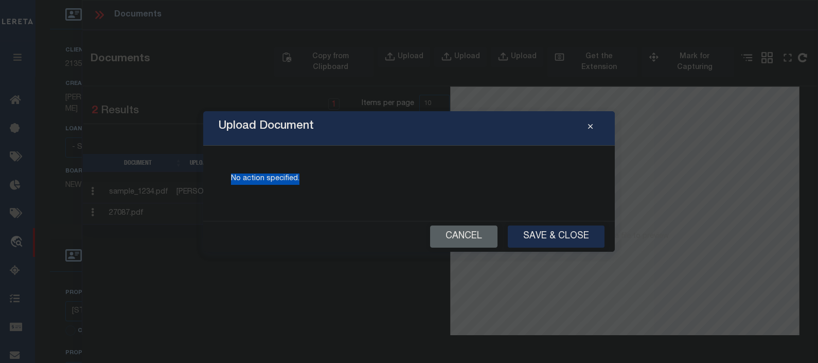
drag, startPoint x: 305, startPoint y: 181, endPoint x: 208, endPoint y: 183, distance: 96.7
click at [208, 183] on div "Upload Document No action specified. Cancel Save & Close" at bounding box center [408, 181] width 411 height 140
drag, startPoint x: 208, startPoint y: 183, endPoint x: 283, endPoint y: 189, distance: 74.8
click at [283, 189] on div "No action specified." at bounding box center [408, 183] width 387 height 50
click at [315, 180] on p "No action specified." at bounding box center [409, 178] width 356 height 11
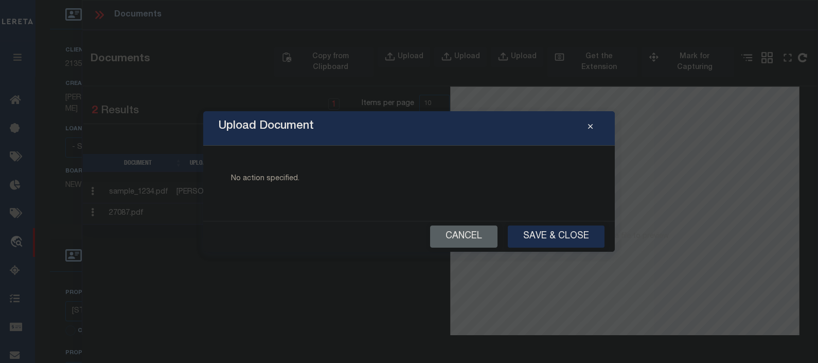
click at [297, 180] on p "No action specified." at bounding box center [409, 178] width 356 height 11
click at [296, 179] on p "No action specified." at bounding box center [409, 178] width 356 height 11
click at [313, 176] on p "No action specified." at bounding box center [409, 178] width 356 height 11
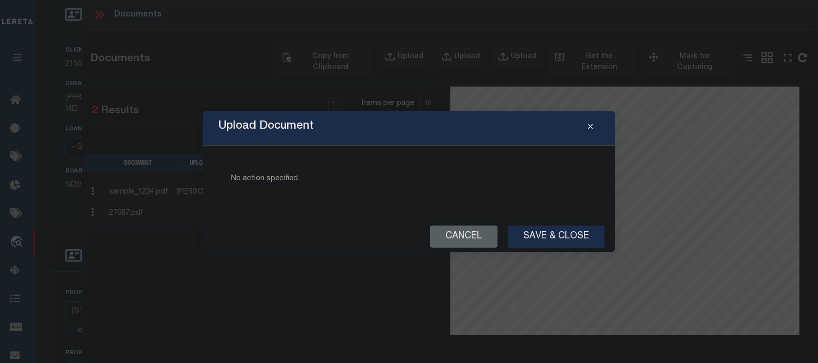
click at [313, 176] on p "No action specified." at bounding box center [409, 178] width 356 height 11
drag, startPoint x: 313, startPoint y: 176, endPoint x: 314, endPoint y: 183, distance: 6.3
click at [314, 183] on p "No action specified." at bounding box center [409, 178] width 356 height 11
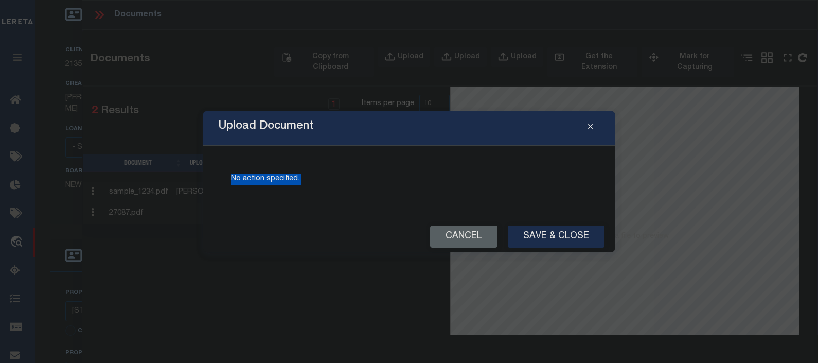
drag, startPoint x: 314, startPoint y: 183, endPoint x: 321, endPoint y: 183, distance: 7.7
click at [321, 183] on p "No action specified." at bounding box center [409, 178] width 356 height 11
click at [322, 183] on p "No action specified." at bounding box center [409, 178] width 356 height 11
drag, startPoint x: 322, startPoint y: 183, endPoint x: 328, endPoint y: 181, distance: 6.4
click at [322, 183] on p "No action specified." at bounding box center [409, 178] width 356 height 11
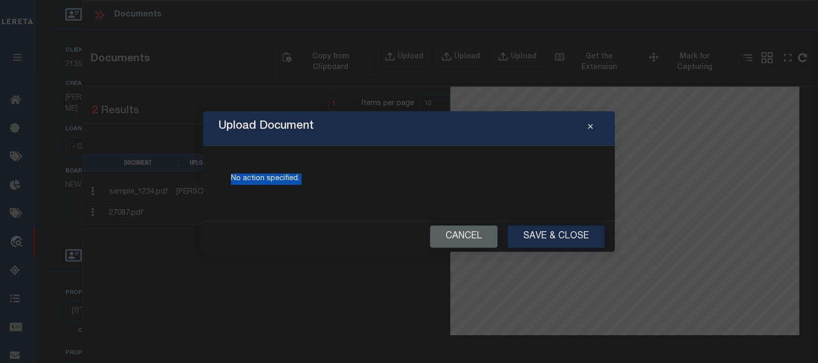
click at [328, 181] on p "No action specified." at bounding box center [409, 178] width 356 height 11
click at [358, 178] on p "No action specified." at bounding box center [409, 178] width 356 height 11
click at [389, 175] on p "No action specified." at bounding box center [409, 178] width 356 height 11
click at [342, 178] on p "No action specified." at bounding box center [409, 178] width 356 height 11
drag, startPoint x: 354, startPoint y: 178, endPoint x: 348, endPoint y: 182, distance: 6.4
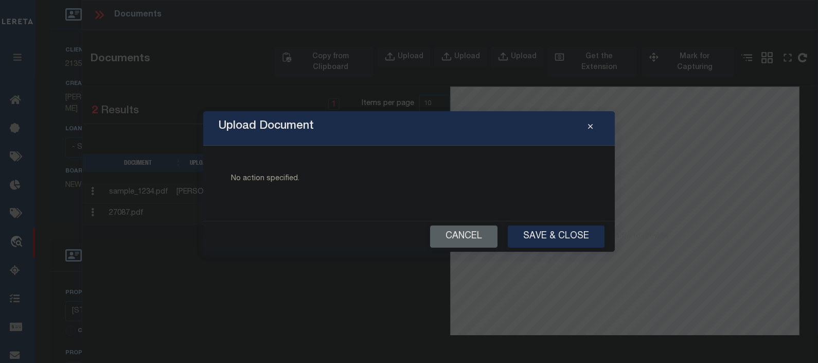
click at [354, 178] on p "No action specified." at bounding box center [409, 178] width 356 height 11
click at [345, 182] on p "No action specified." at bounding box center [409, 178] width 356 height 11
click at [365, 182] on p "No action specified." at bounding box center [409, 178] width 356 height 11
click at [343, 181] on p "No action specified." at bounding box center [409, 178] width 356 height 11
click at [340, 182] on p "No action specified." at bounding box center [409, 178] width 356 height 11
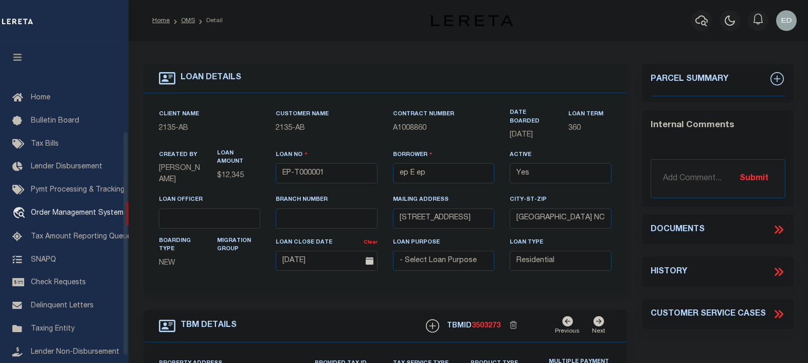
select select "10"
select select "NonEscrow"
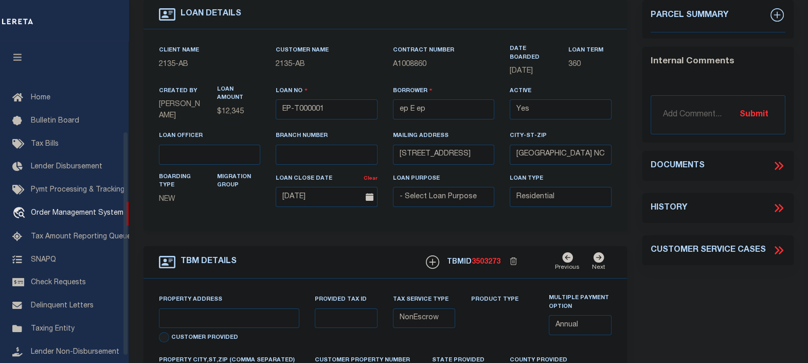
scroll to position [128, 0]
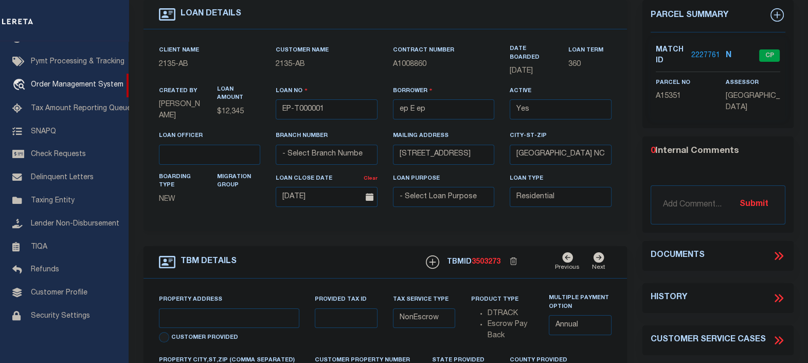
type input "[STREET_ADDRESS]"
select select
type input "BILLINGS MT 59101-1731"
type input "MT"
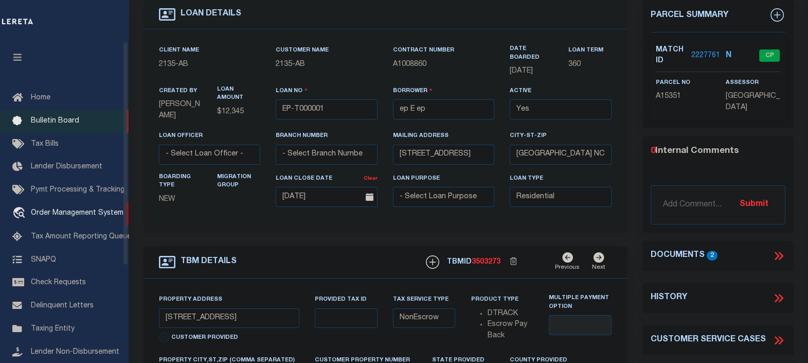
scroll to position [0, 0]
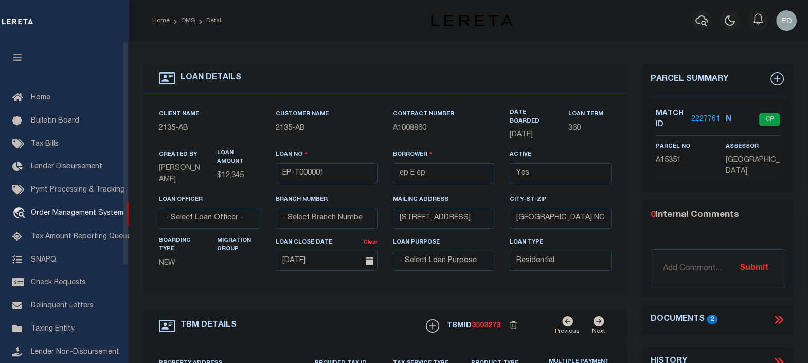
drag, startPoint x: 19, startPoint y: 60, endPoint x: 510, endPoint y: 103, distance: 493.0
click at [19, 60] on icon "button" at bounding box center [18, 56] width 12 height 9
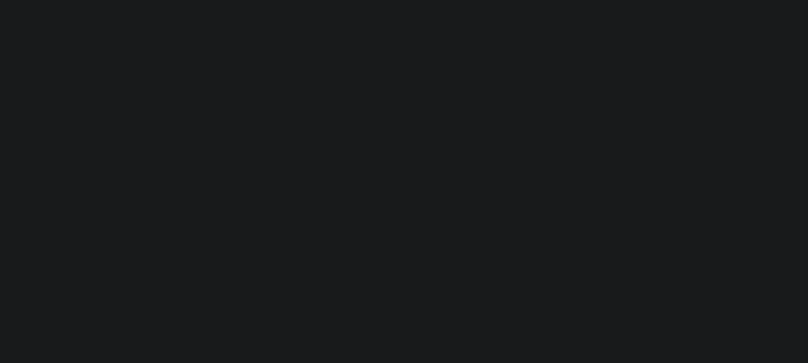
type input "EP-T000001"
type input "ep E ep"
select select
type input "[STREET_ADDRESS]"
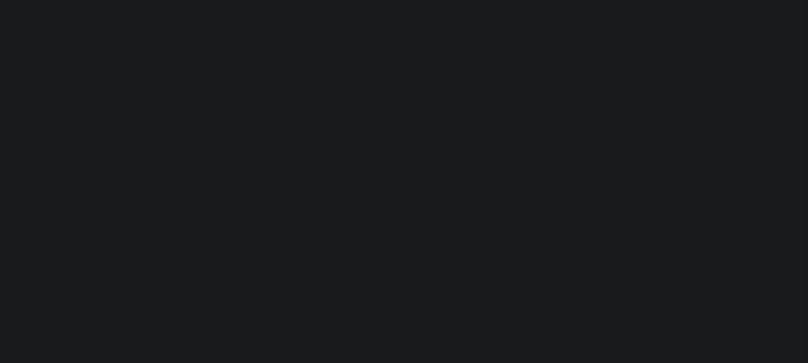
type input "[GEOGRAPHIC_DATA] NC 27405-7605"
type input "[DATE]"
select select "10"
select select "NonEscrow"
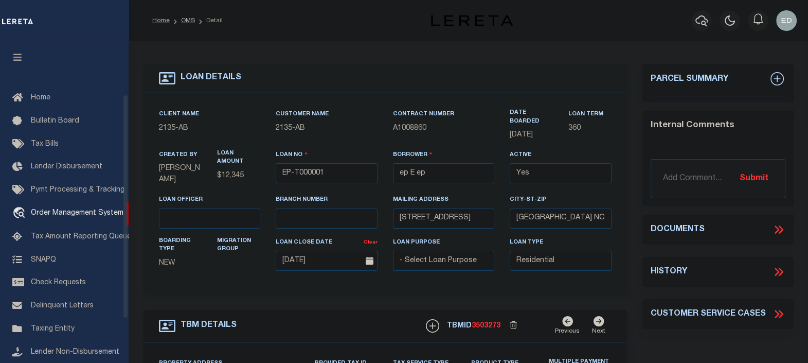
scroll to position [75, 0]
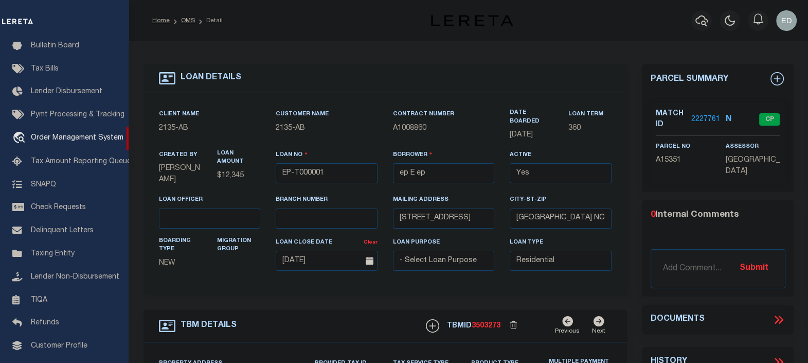
type input "[STREET_ADDRESS]"
select select
type input "BILLINGS MT 59101-1731"
type input "MT"
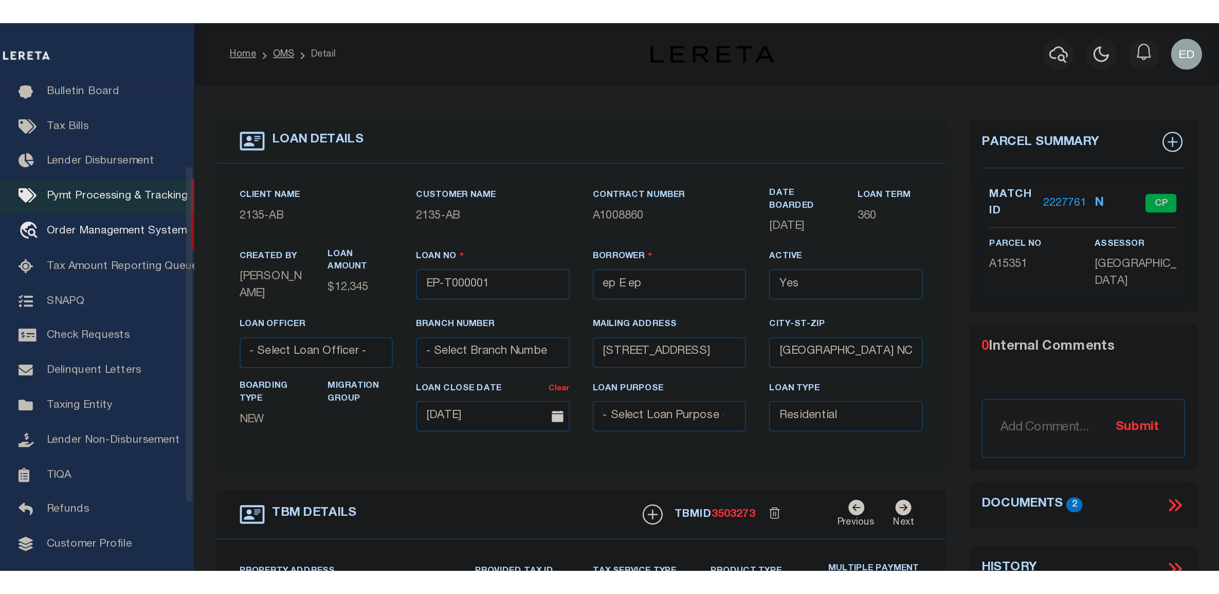
scroll to position [0, 0]
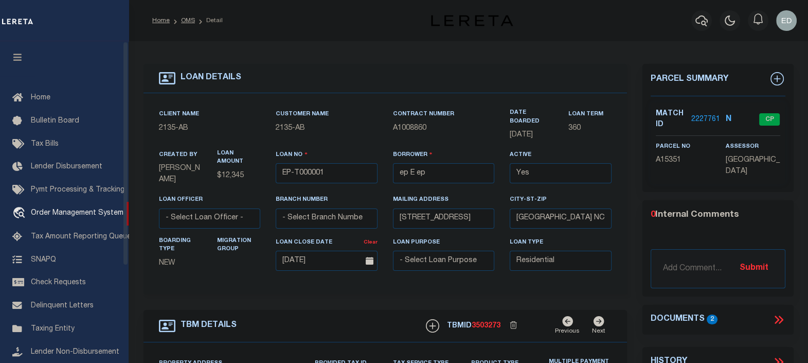
click at [20, 56] on icon "button" at bounding box center [18, 56] width 12 height 9
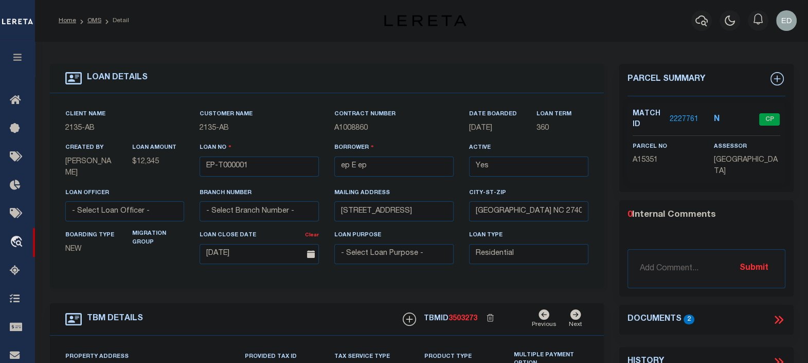
click at [460, 142] on div "Borrower ep E ep" at bounding box center [394, 164] width 135 height 45
click at [779, 320] on icon at bounding box center [780, 319] width 5 height 8
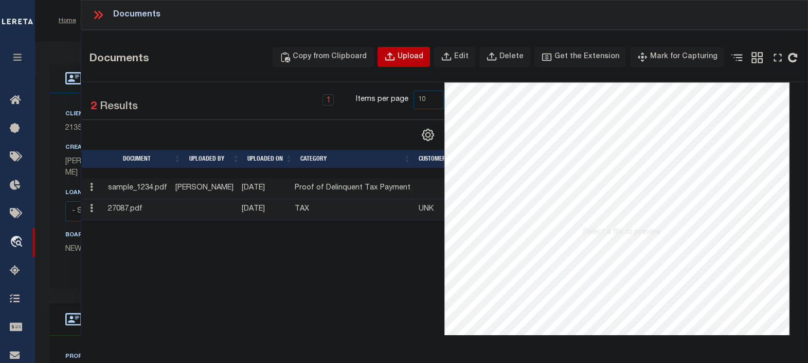
click at [415, 57] on div "Upload" at bounding box center [411, 56] width 26 height 11
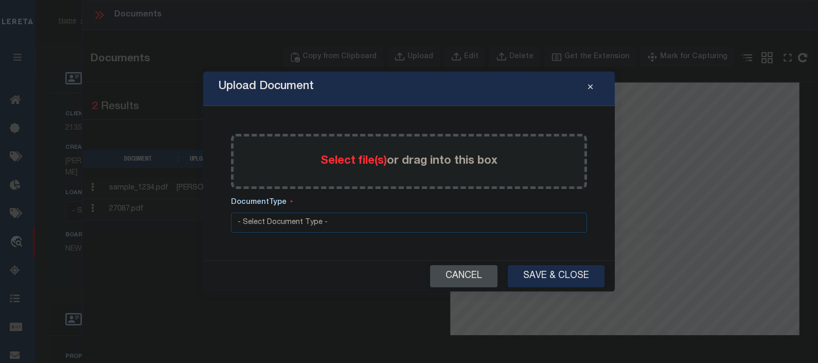
click at [465, 276] on button "Cancel" at bounding box center [463, 276] width 67 height 22
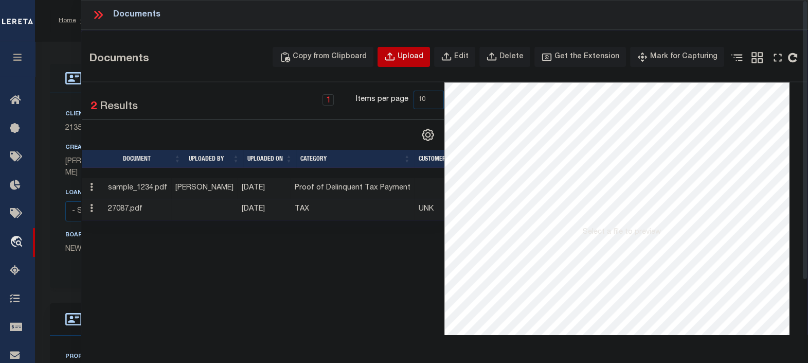
click at [423, 58] on div "Upload" at bounding box center [411, 56] width 26 height 11
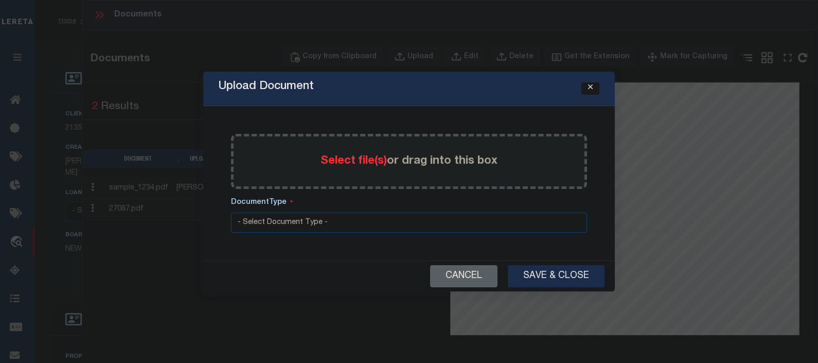
click at [592, 87] on icon "Close" at bounding box center [590, 87] width 5 height 8
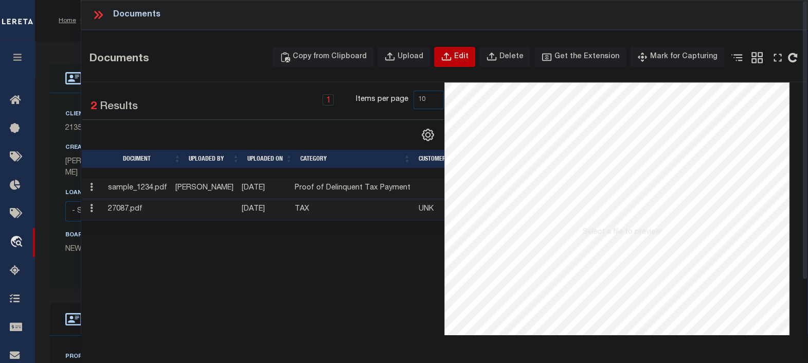
click at [469, 57] on div "Edit" at bounding box center [461, 56] width 14 height 11
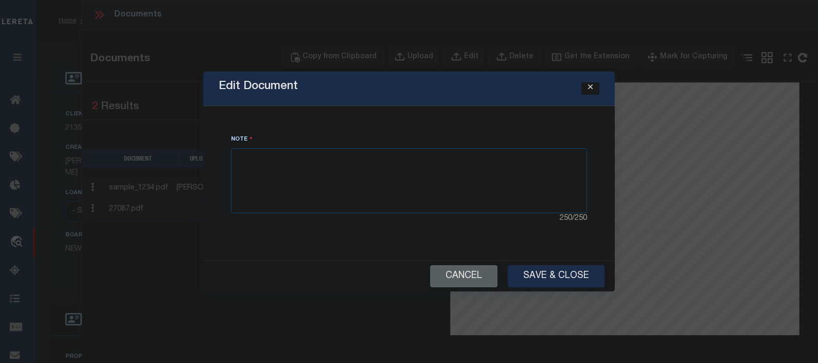
click at [589, 87] on icon "Close" at bounding box center [590, 87] width 5 height 8
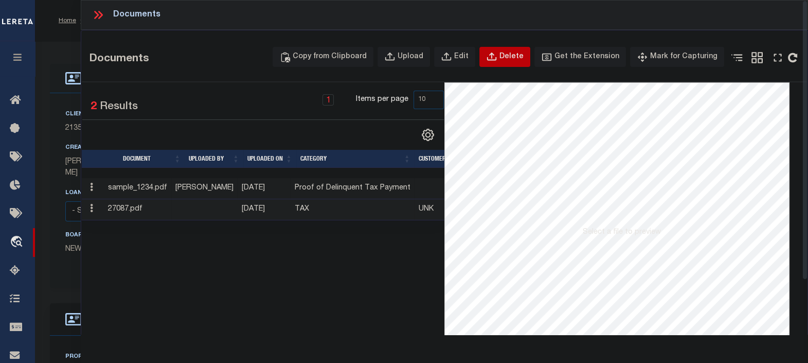
click at [497, 57] on icon "button" at bounding box center [491, 56] width 11 height 11
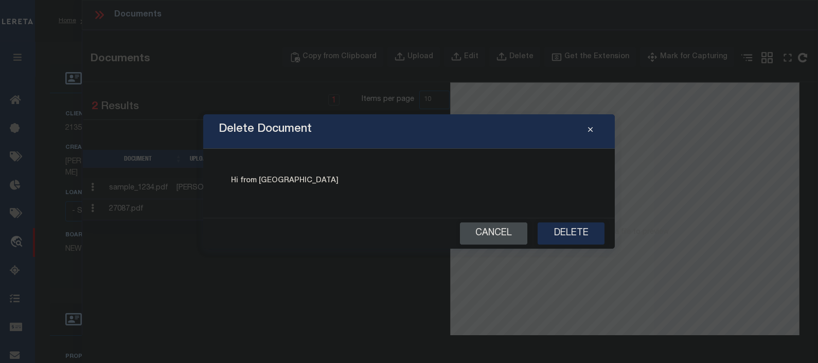
click at [461, 231] on button "Cancel" at bounding box center [493, 233] width 67 height 22
